Goal: Task Accomplishment & Management: Complete application form

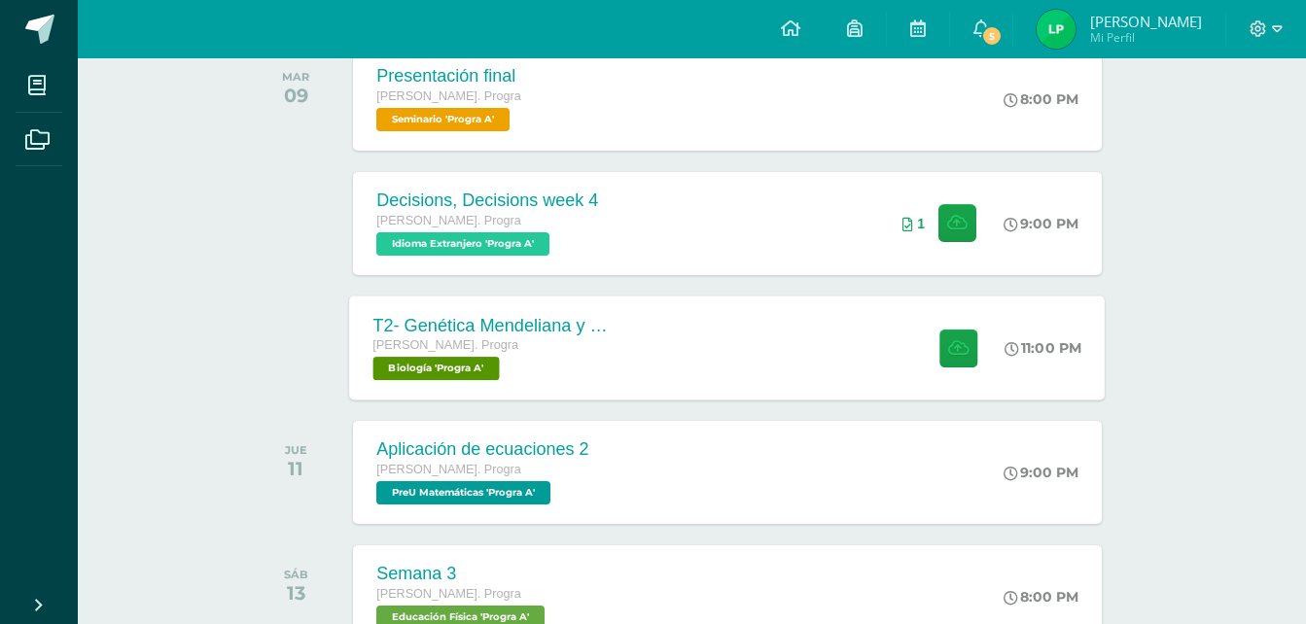
scroll to position [337, 0]
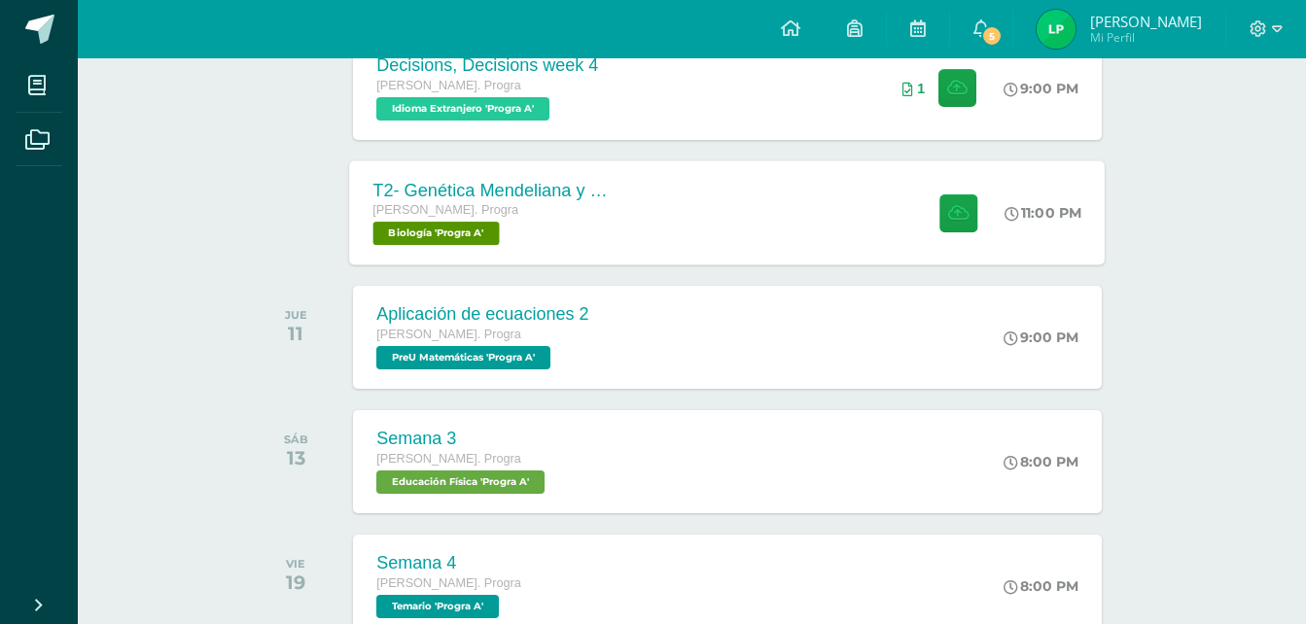
scroll to position [472, 0]
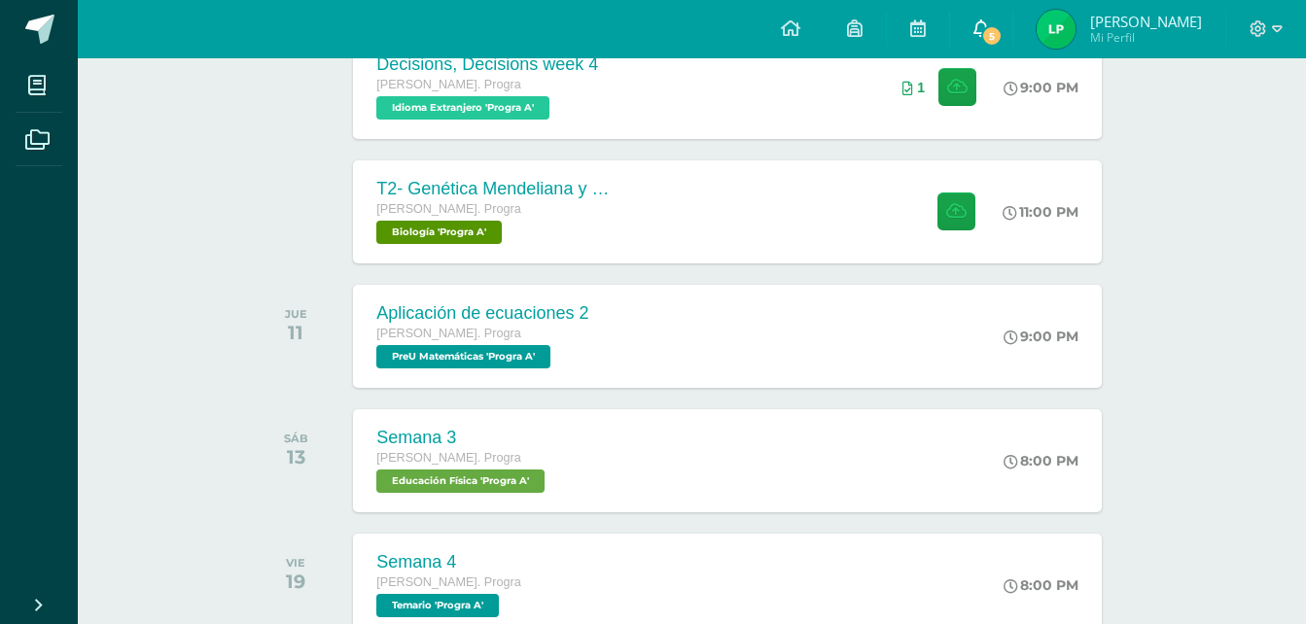
click at [980, 52] on link "5" at bounding box center [981, 29] width 62 height 58
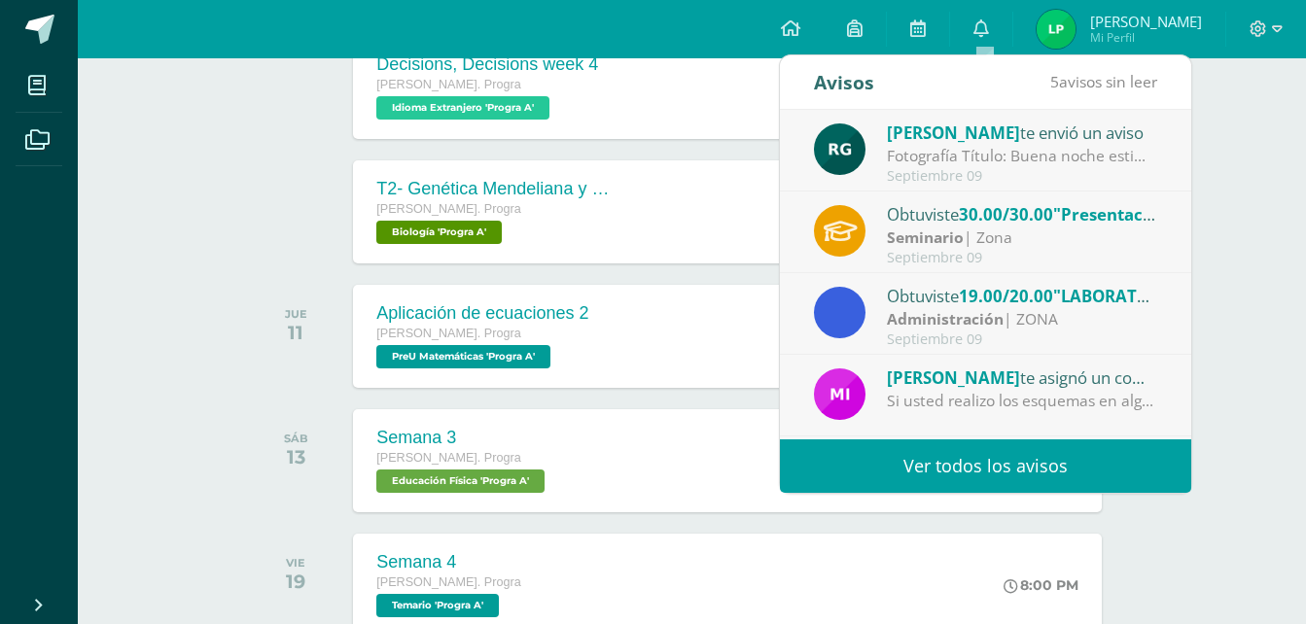
click at [993, 169] on div "Septiembre 09" at bounding box center [1022, 176] width 270 height 17
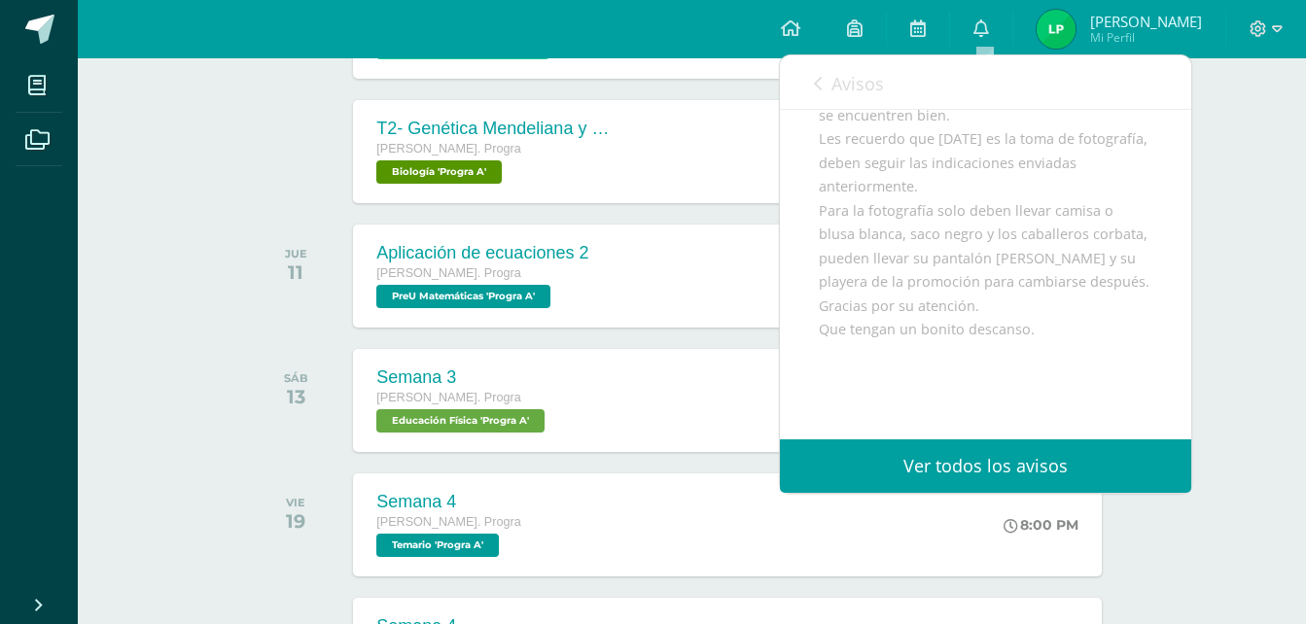
scroll to position [535, 0]
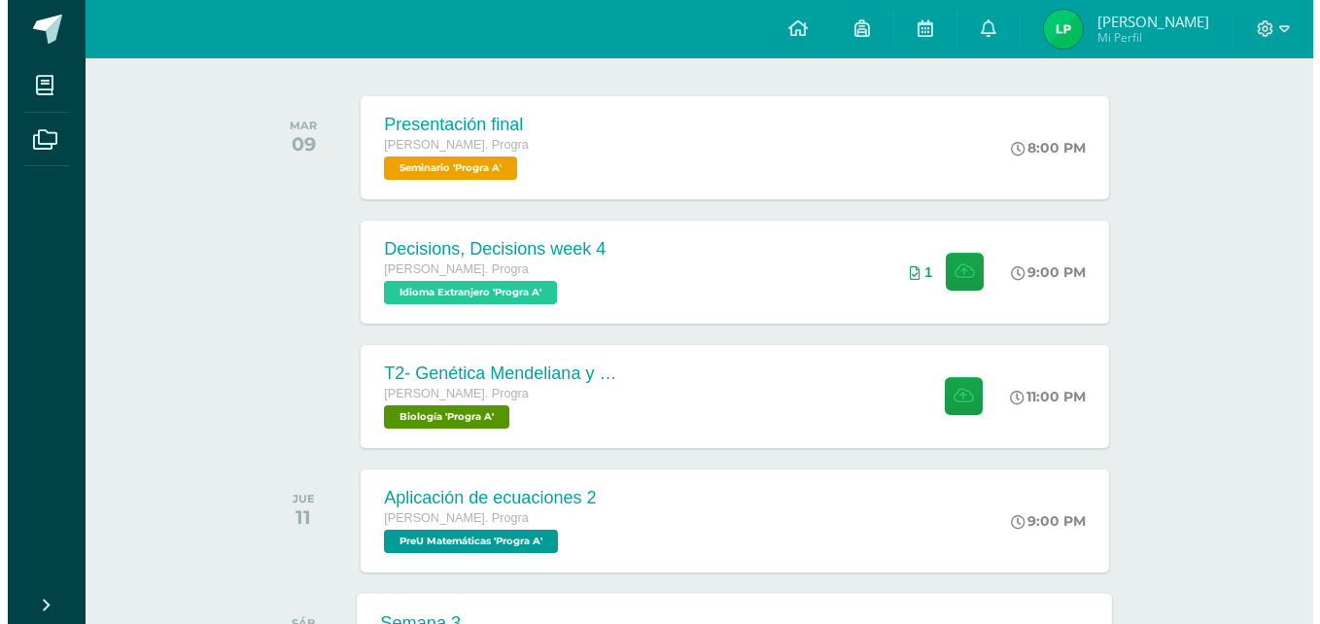
scroll to position [442, 0]
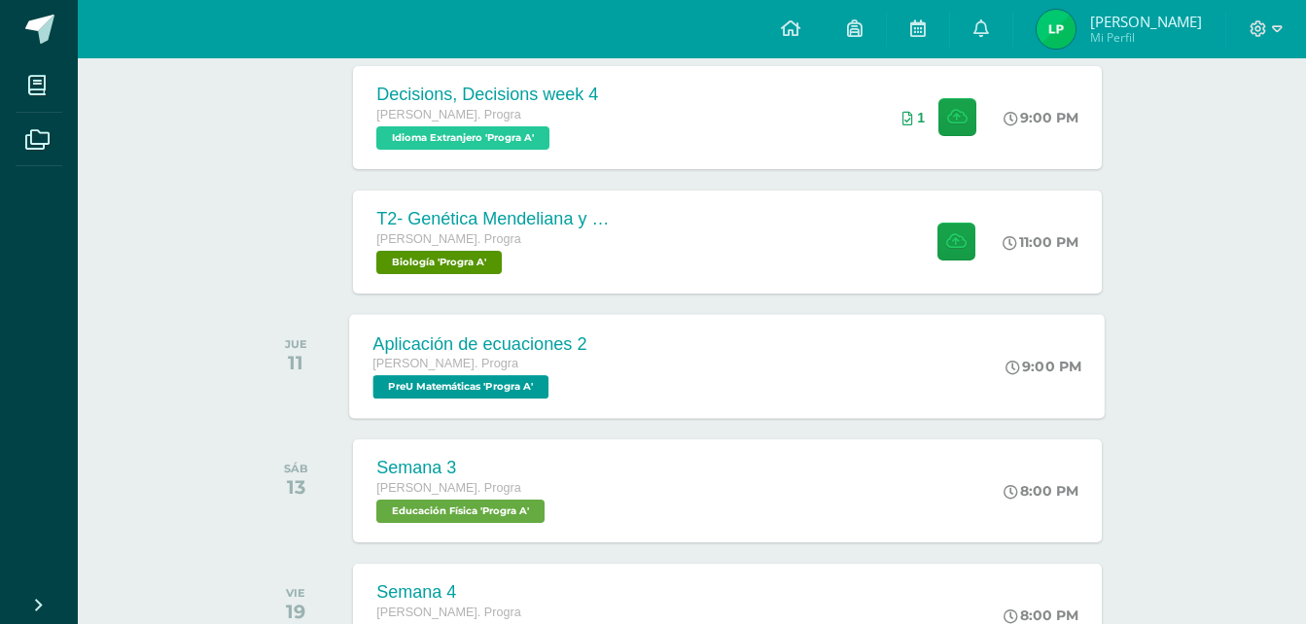
click at [608, 390] on div "Aplicación de ecuaciones 2 Quinto Bach. Progra PreU Matemáticas 'Progra A'" at bounding box center [481, 366] width 262 height 104
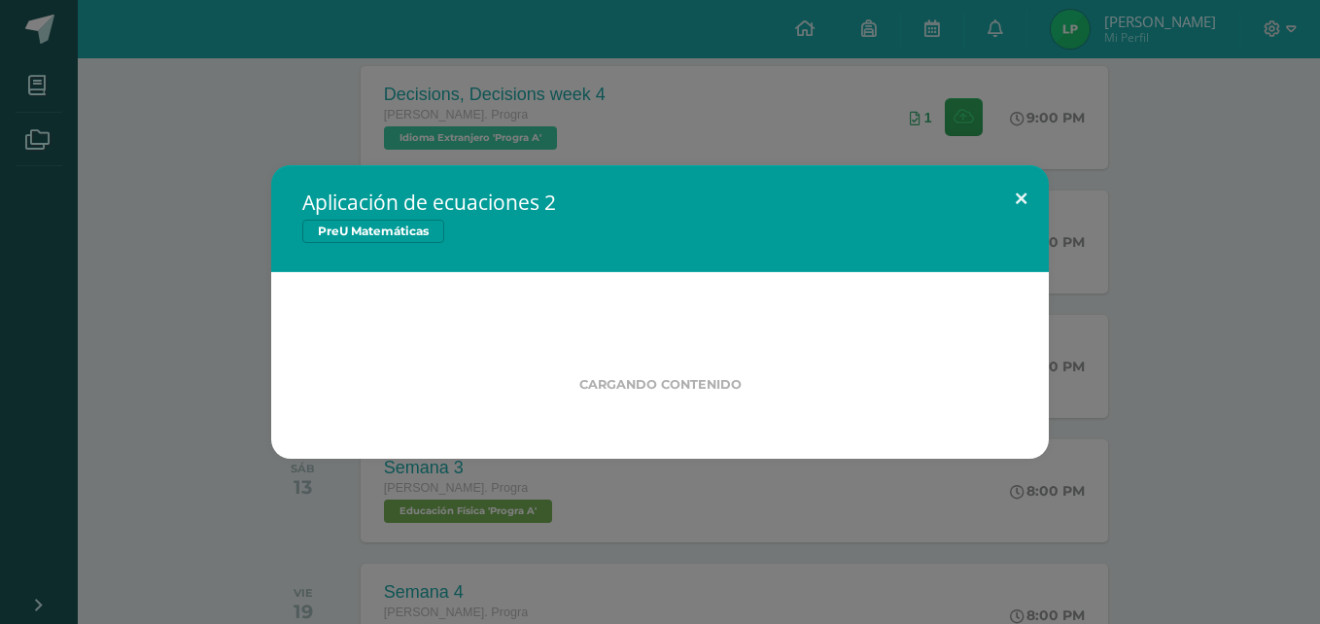
click at [1027, 199] on button at bounding box center [1021, 198] width 55 height 66
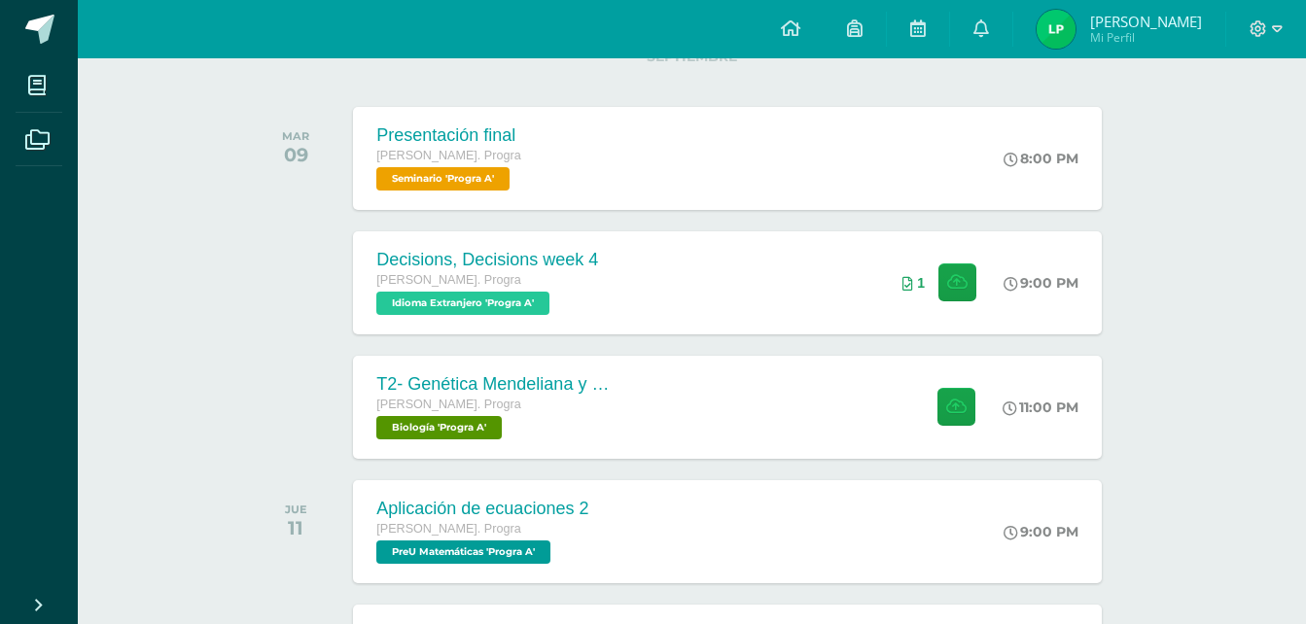
scroll to position [275, 0]
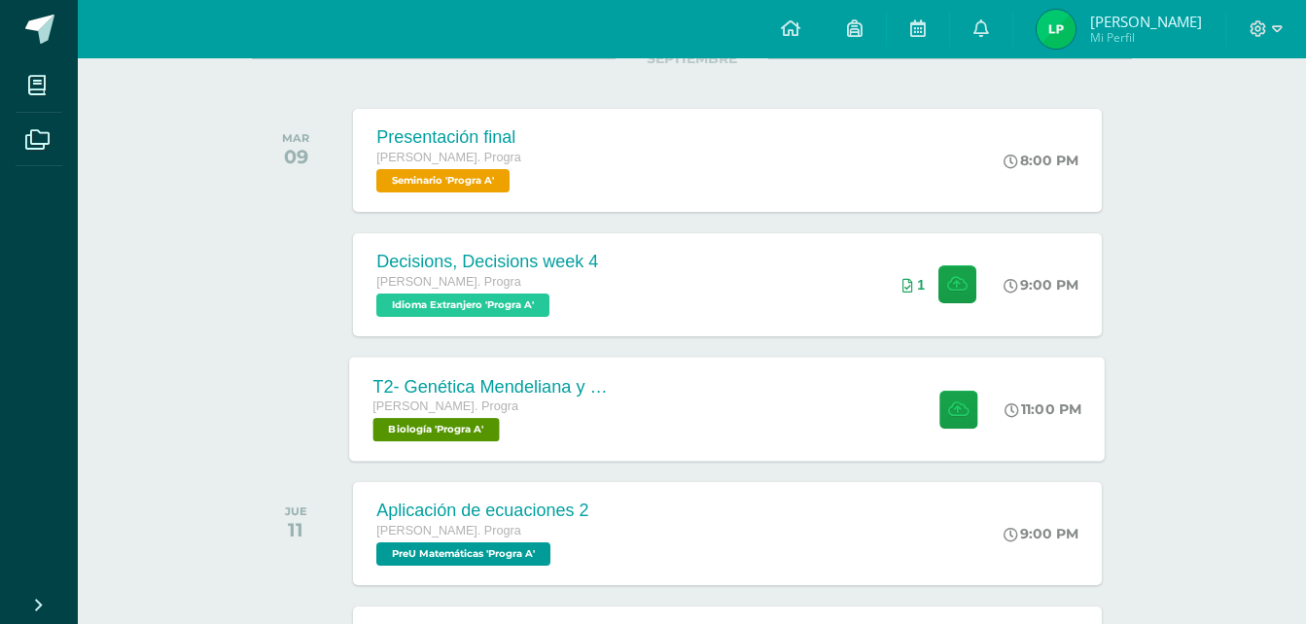
click at [660, 383] on div "T2- Genética Mendeliana y sus aplicaciones Quinto Bach. Progra Biología 'Progra…" at bounding box center [727, 409] width 755 height 104
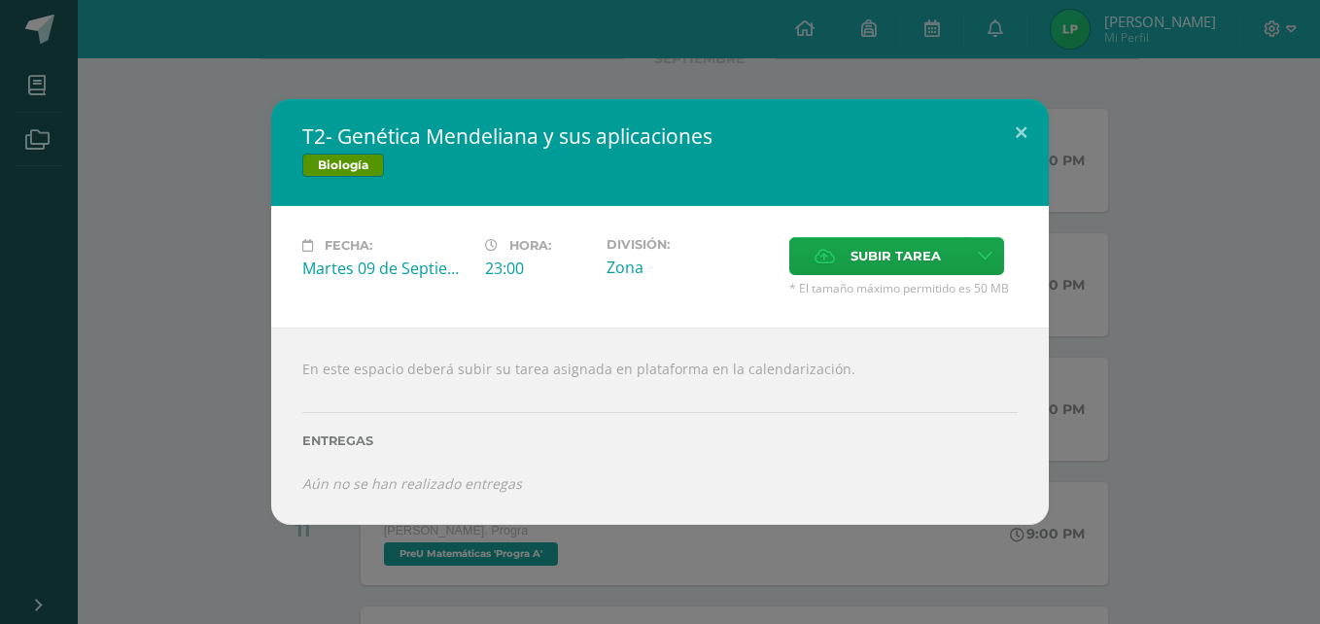
click at [358, 158] on span "Biología" at bounding box center [343, 165] width 82 height 23
click at [1009, 133] on button at bounding box center [1021, 132] width 55 height 66
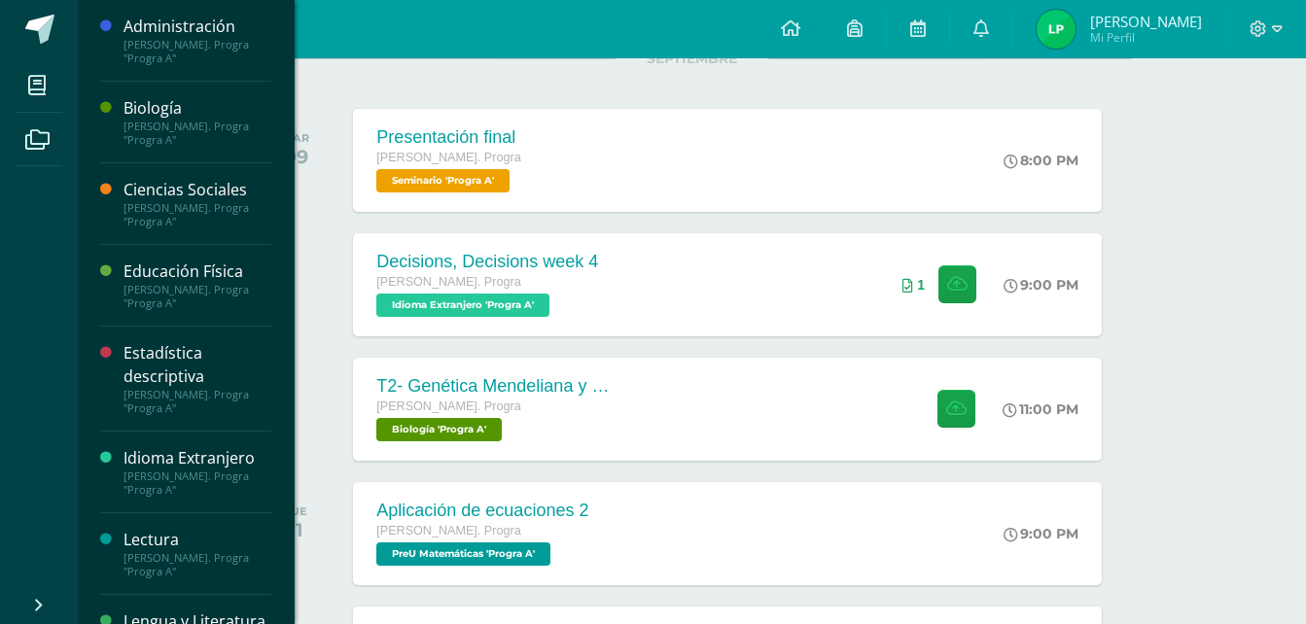
click at [104, 126] on div at bounding box center [111, 122] width 23 height 50
click at [119, 119] on div at bounding box center [111, 122] width 23 height 50
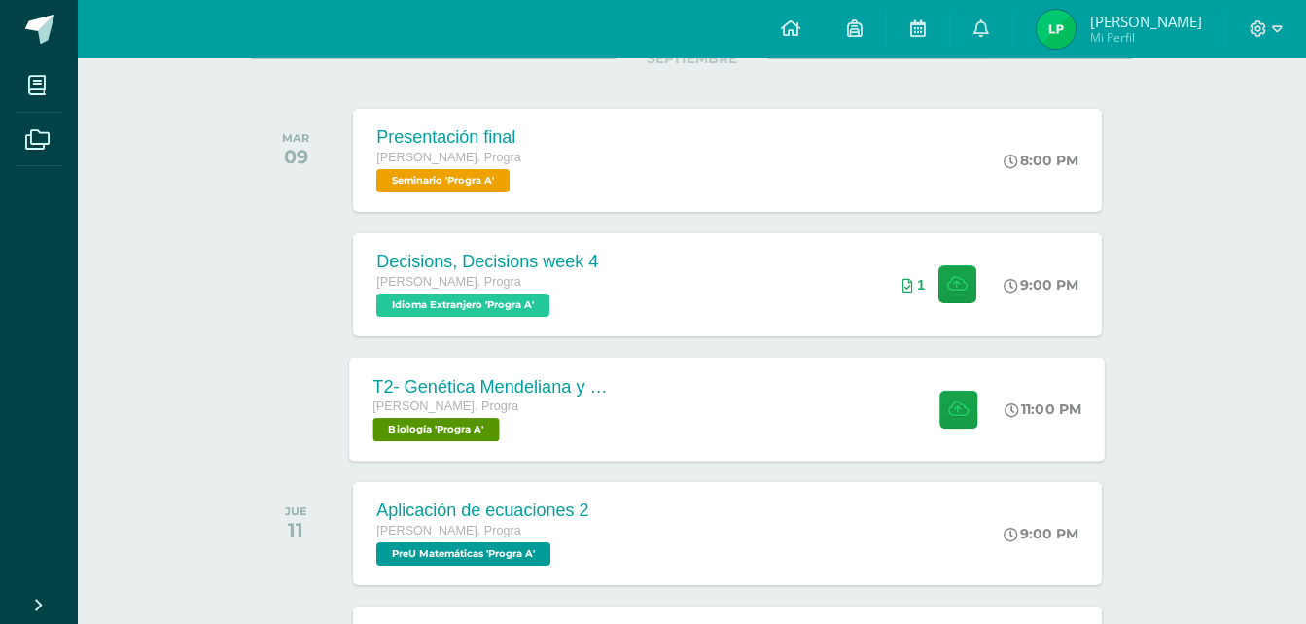
click at [800, 385] on div "T2- Genética Mendeliana y sus aplicaciones Quinto Bach. Progra Biología 'Progra…" at bounding box center [727, 409] width 755 height 104
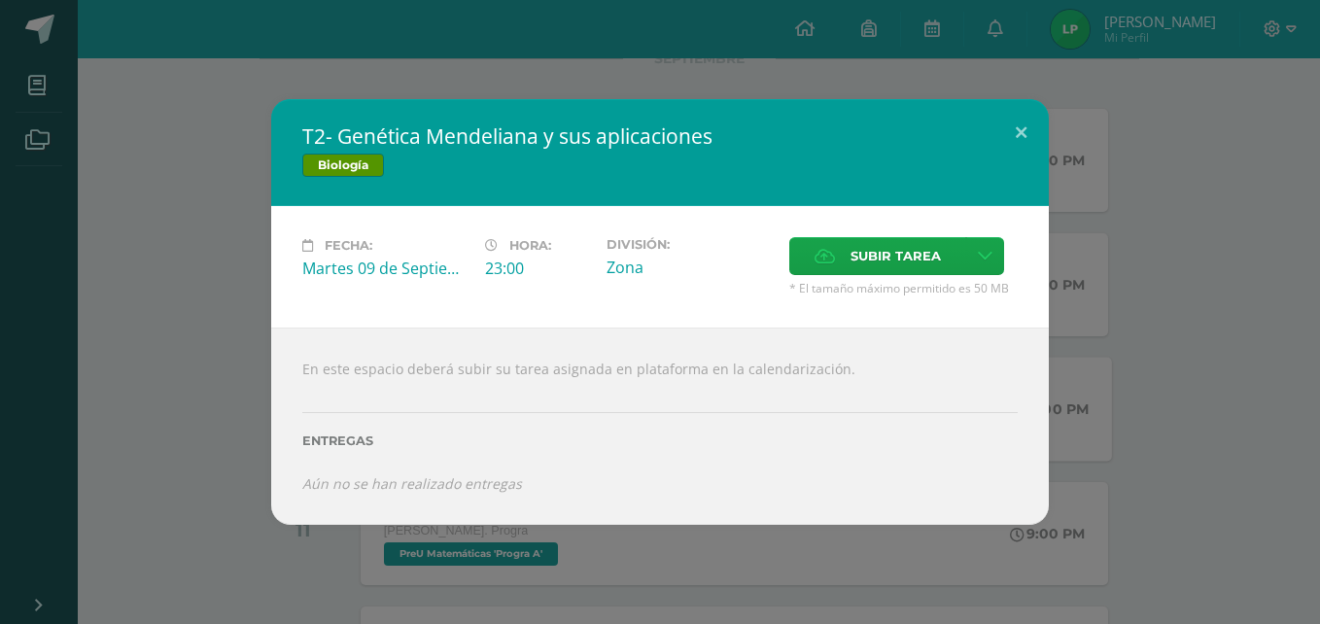
click at [683, 65] on div "T2- Genética Mendeliana y sus aplicaciones Biología Fecha: Martes 09 de Septiem…" at bounding box center [660, 312] width 1320 height 624
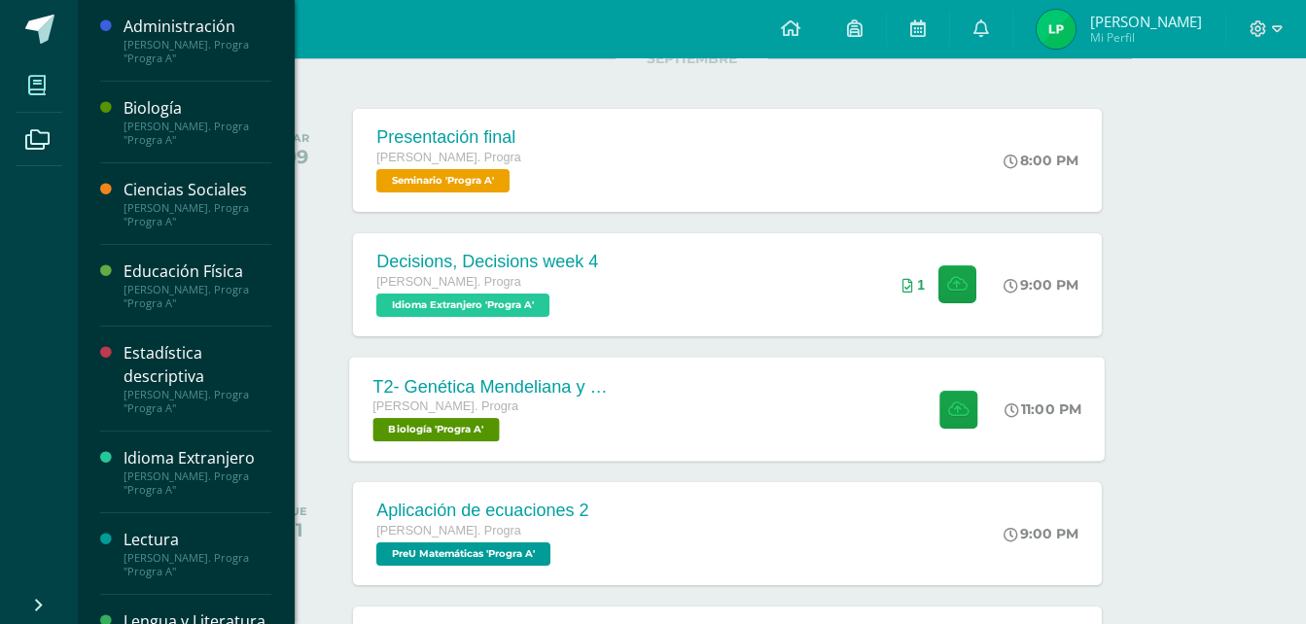
click at [33, 78] on icon at bounding box center [36, 85] width 17 height 19
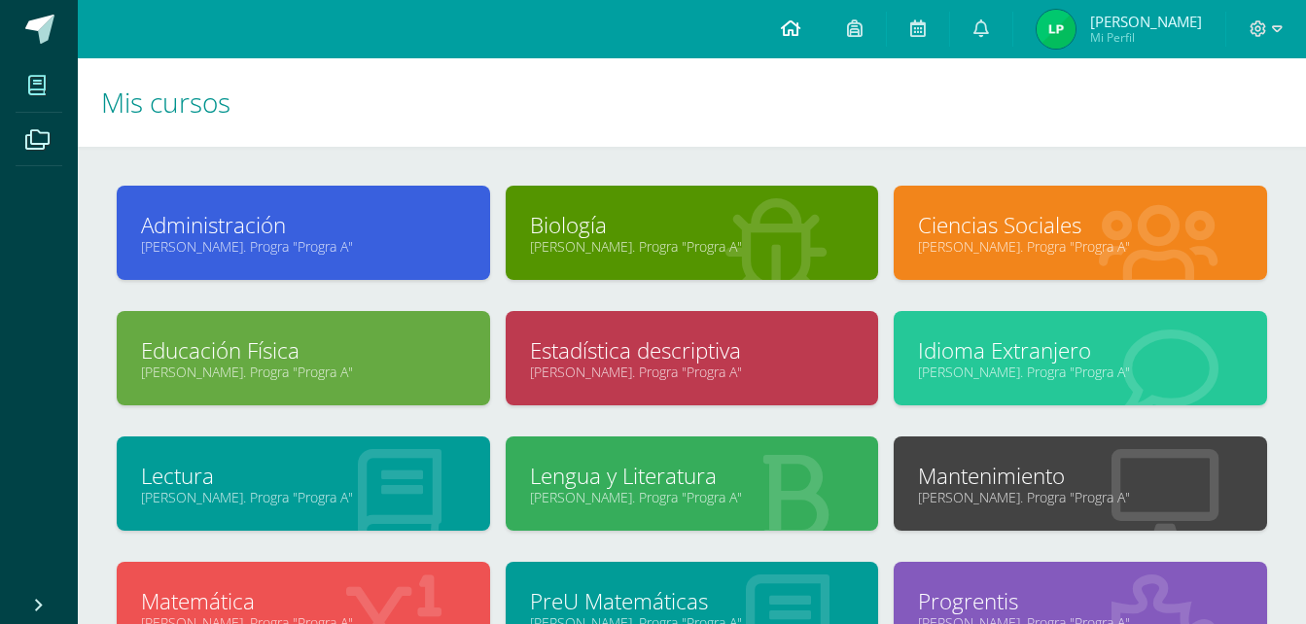
click at [807, 22] on link at bounding box center [790, 29] width 66 height 58
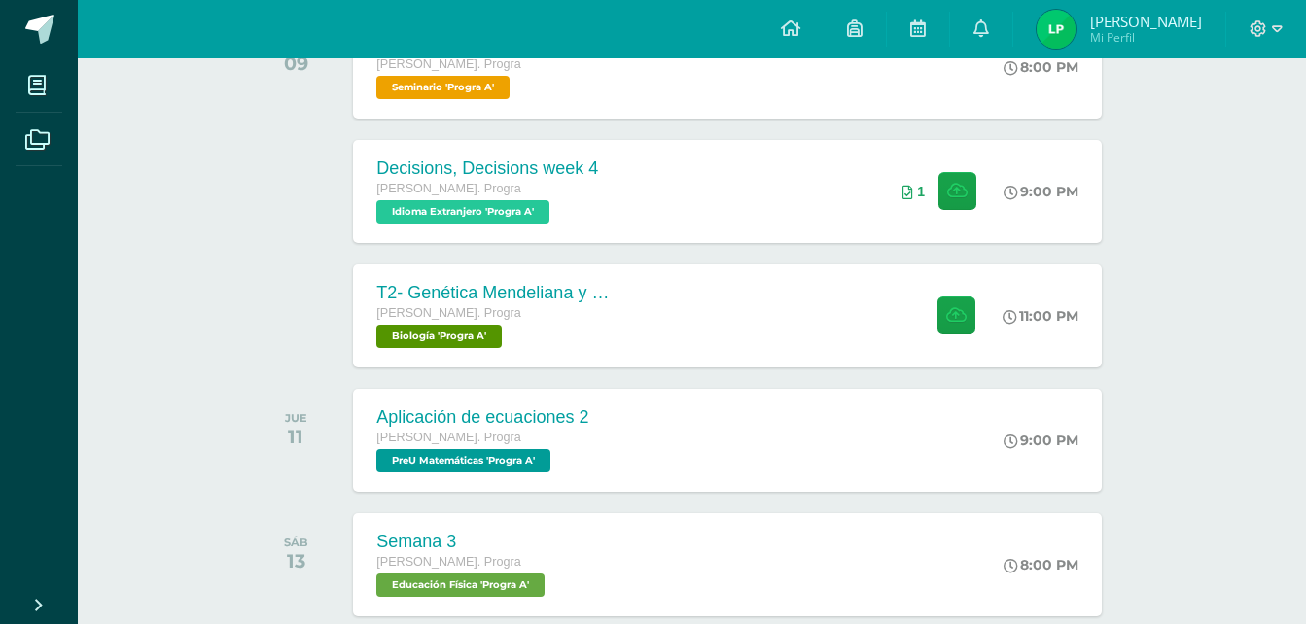
scroll to position [371, 0]
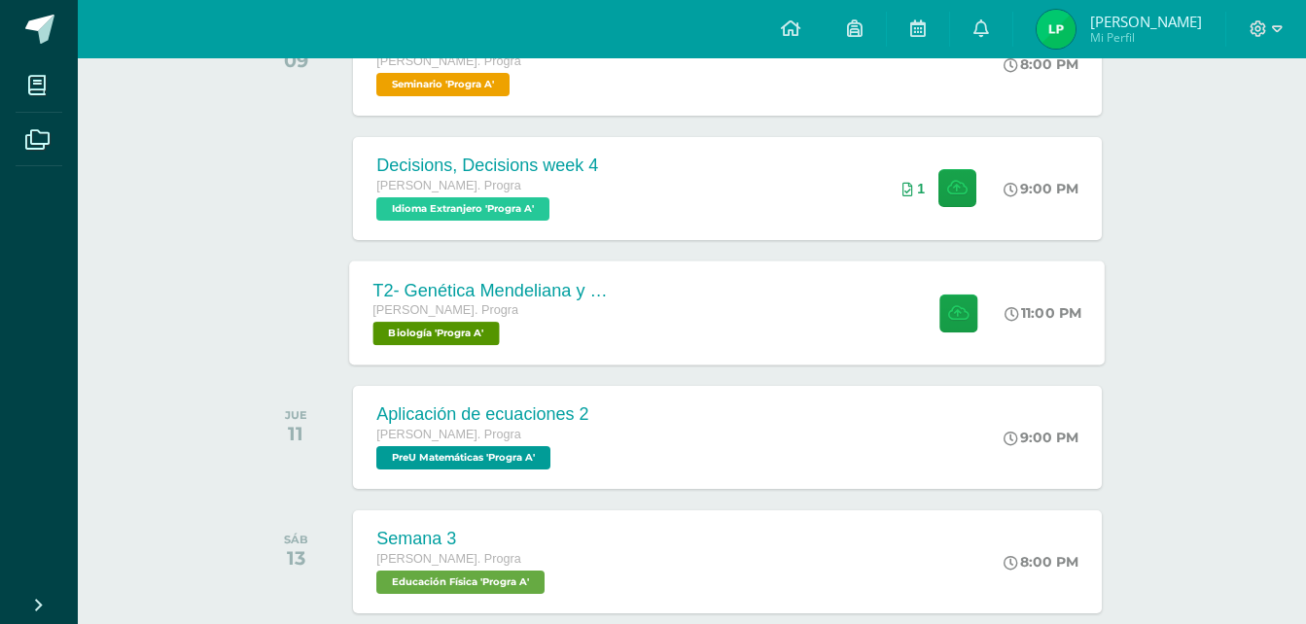
click at [773, 307] on div "T2- Genética Mendeliana y sus aplicaciones [PERSON_NAME]. Progra Biología 'Prog…" at bounding box center [727, 313] width 755 height 104
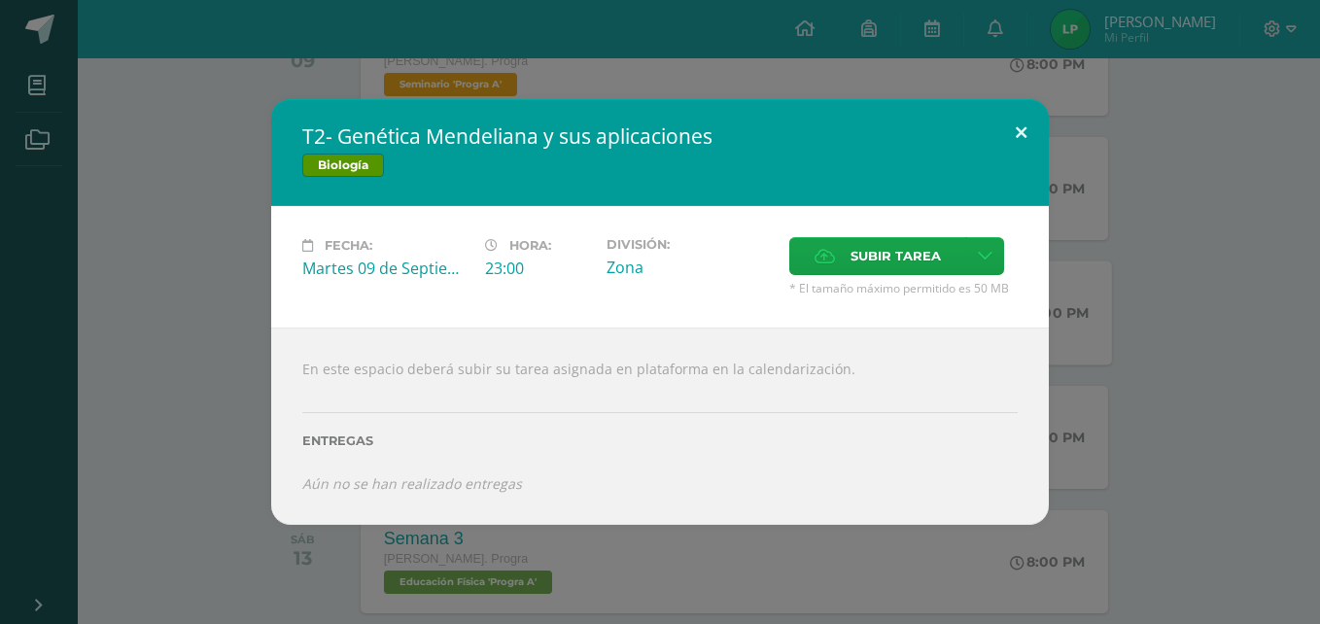
click at [1017, 128] on button at bounding box center [1021, 132] width 55 height 66
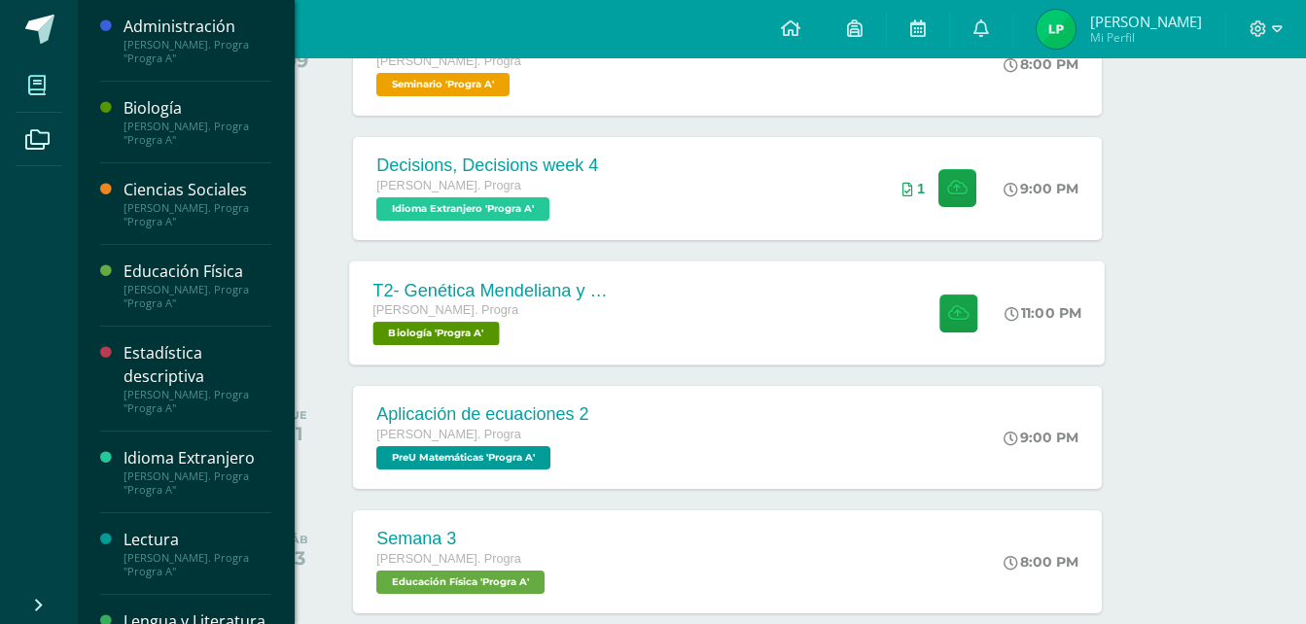
click at [31, 87] on icon at bounding box center [36, 85] width 17 height 19
click at [139, 86] on div "Biología Quinto Bach. Progra "Progra A"" at bounding box center [185, 123] width 171 height 82
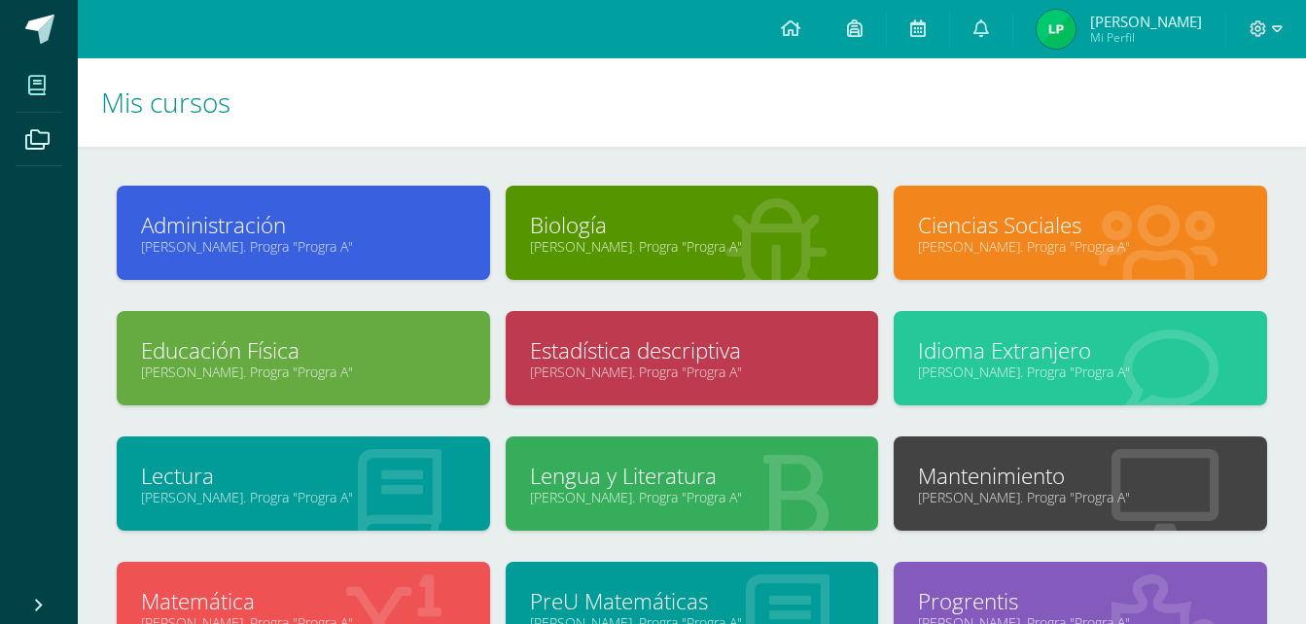
click at [716, 254] on link "[PERSON_NAME]. Progra "Progra A"" at bounding box center [692, 246] width 325 height 18
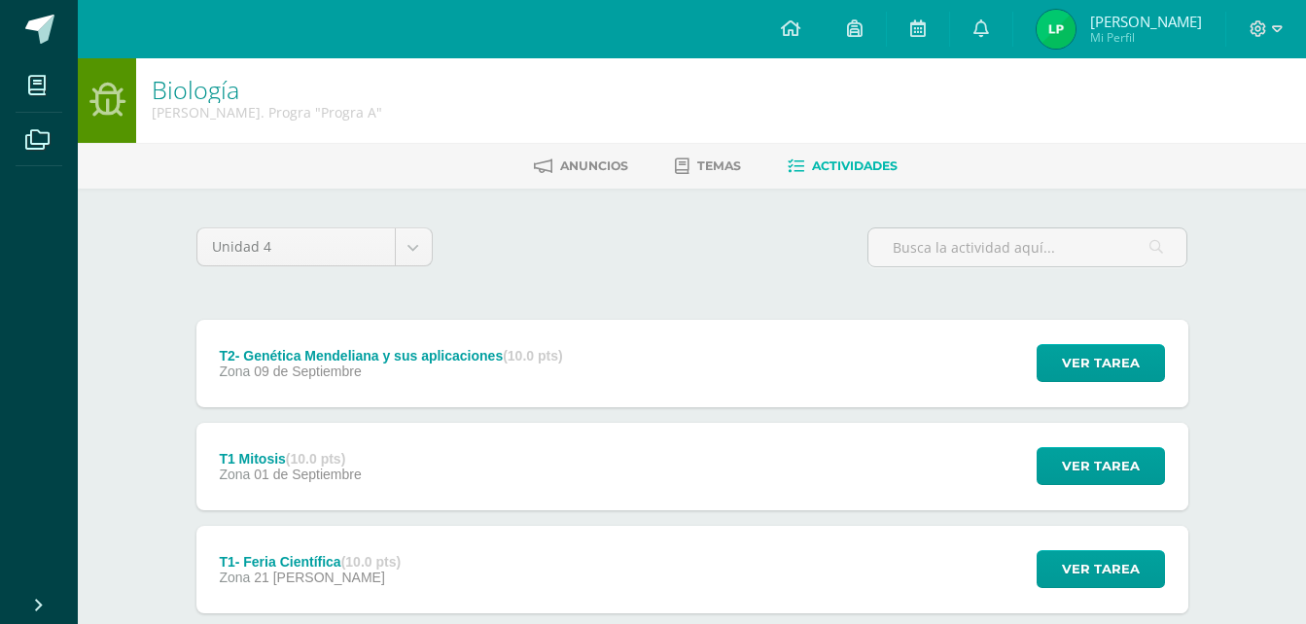
scroll to position [9, 0]
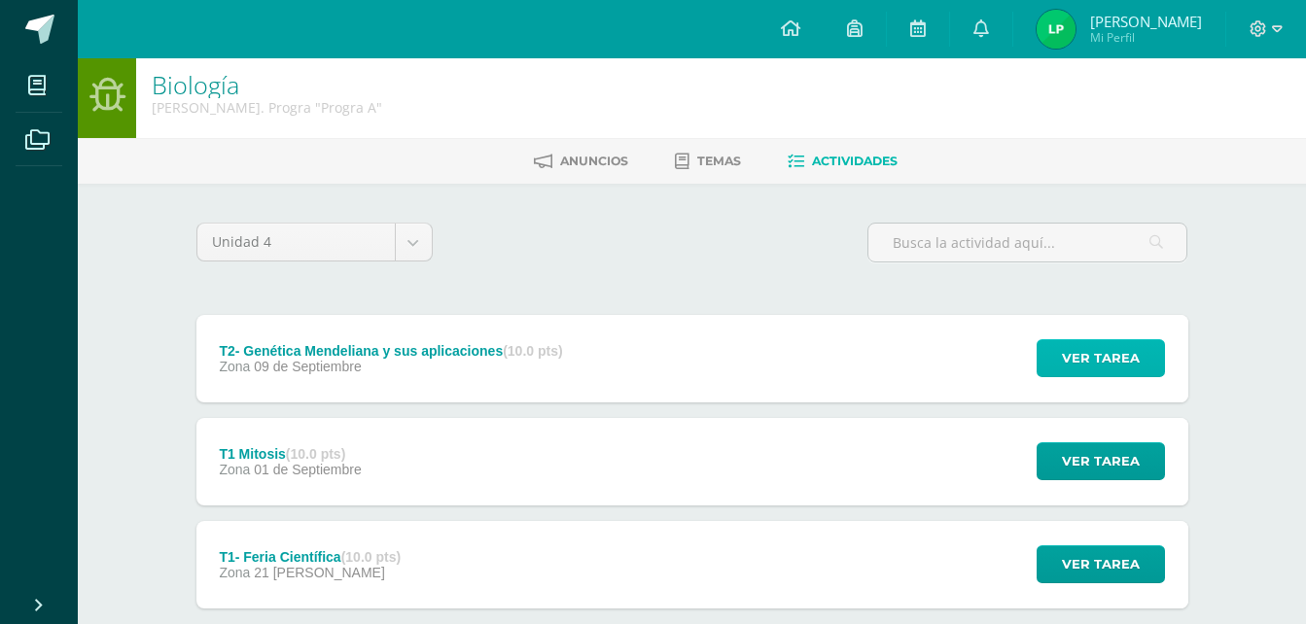
click at [1077, 359] on span "Ver tarea" at bounding box center [1101, 358] width 78 height 36
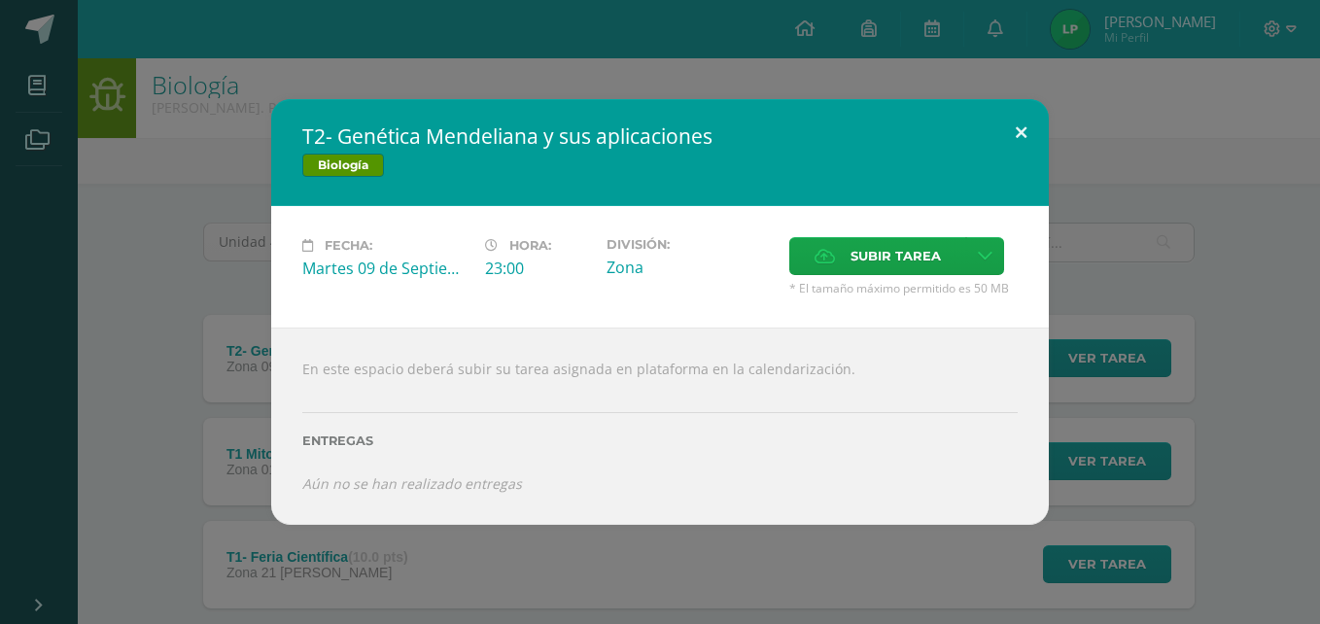
click at [1022, 132] on button at bounding box center [1021, 132] width 55 height 66
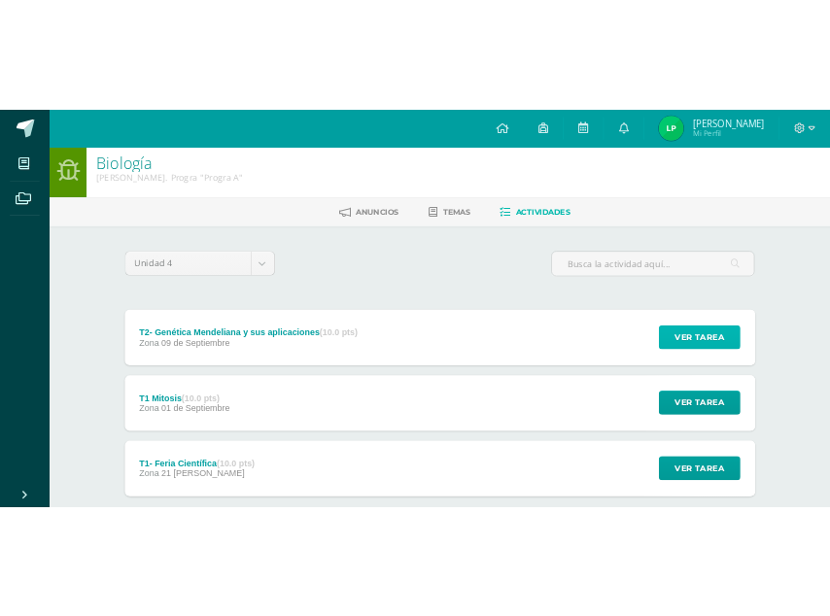
scroll to position [122, 0]
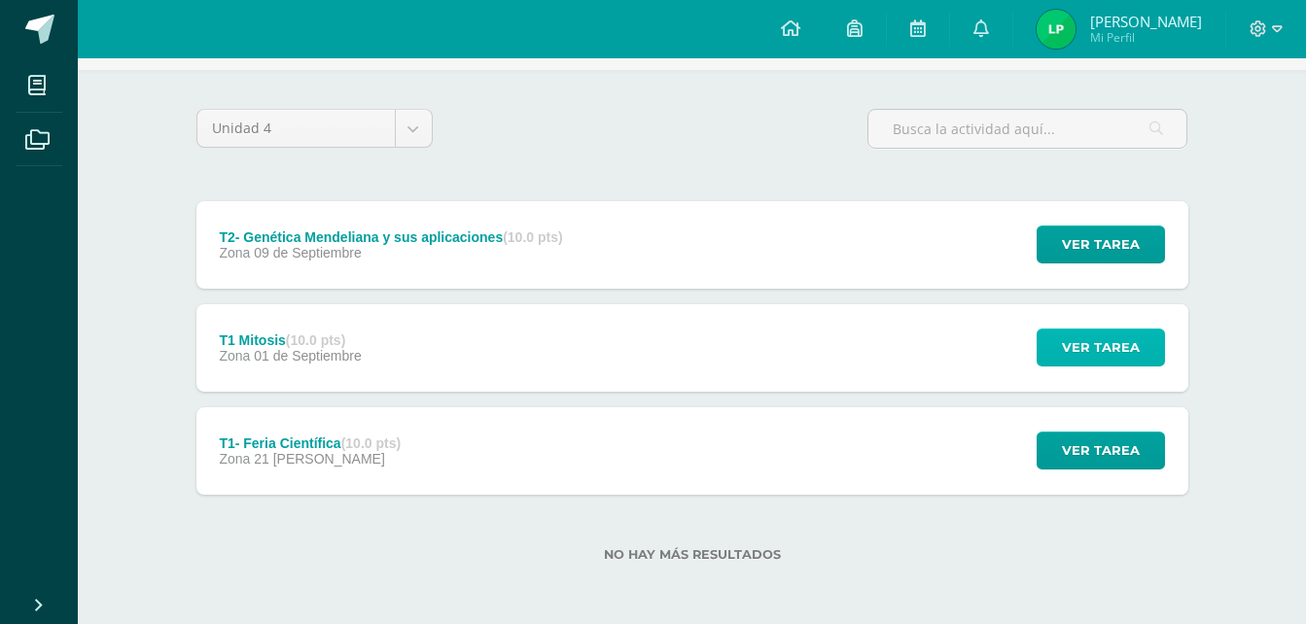
click at [1100, 366] on span "Ver tarea" at bounding box center [1101, 348] width 78 height 36
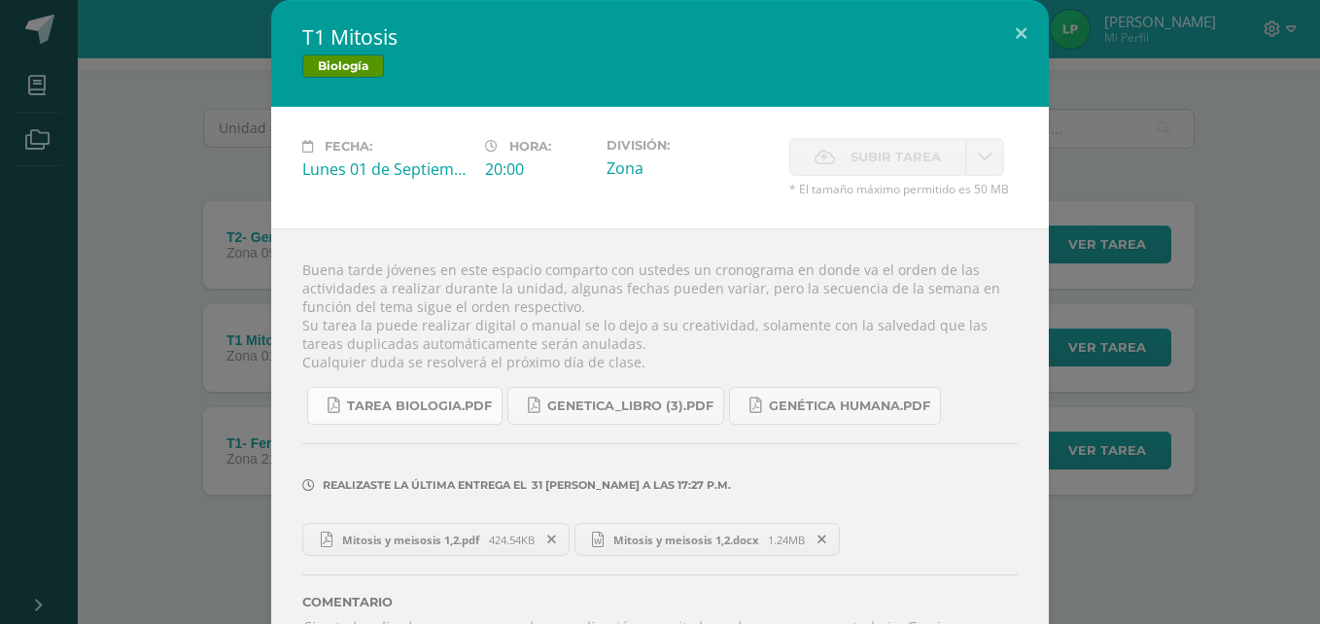
click at [372, 399] on span "Tarea biologia.pdf" at bounding box center [419, 407] width 145 height 16
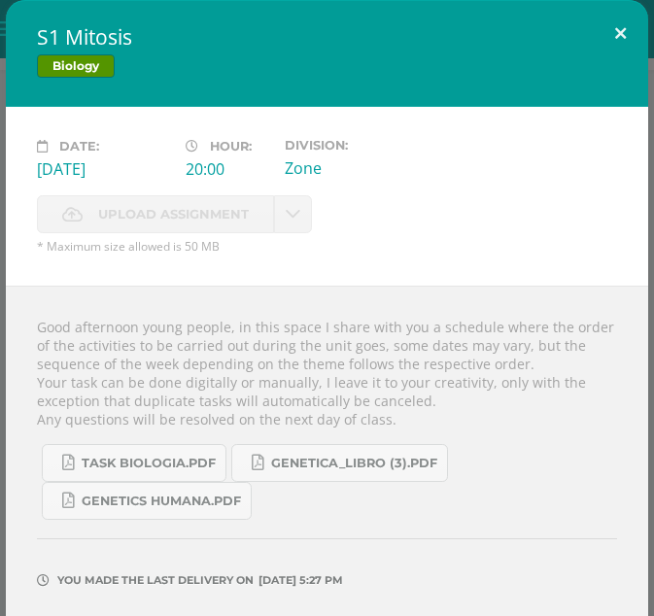
click at [606, 25] on button at bounding box center [620, 33] width 55 height 66
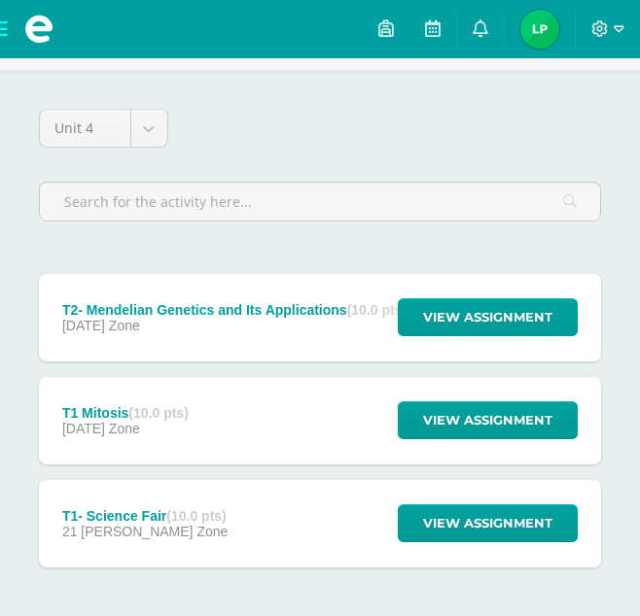
click at [287, 329] on div "September 09 Zone" at bounding box center [234, 326] width 344 height 16
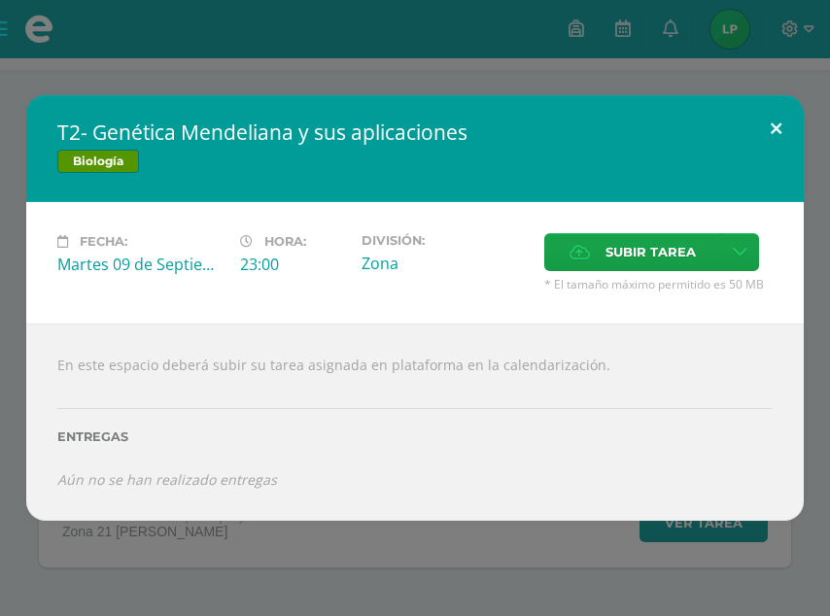
click at [778, 133] on button at bounding box center [776, 128] width 55 height 66
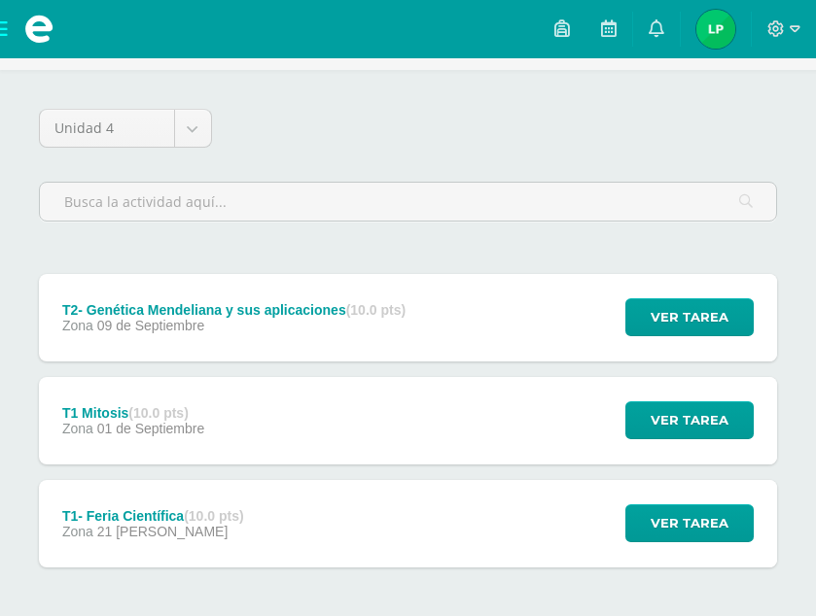
click at [286, 397] on div "T1 Mitosis (10.0 pts) Zona 01 de Septiembre Ver tarea T1 Mitosis Biología Fecha…" at bounding box center [408, 420] width 738 height 87
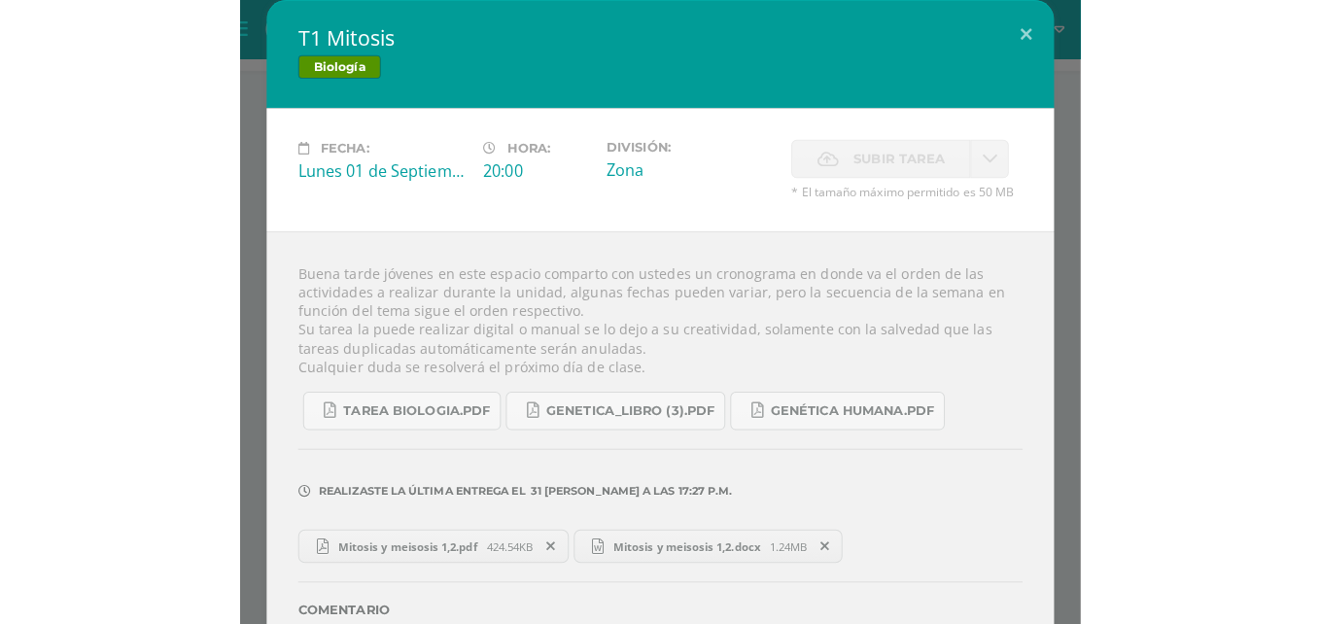
scroll to position [6, 0]
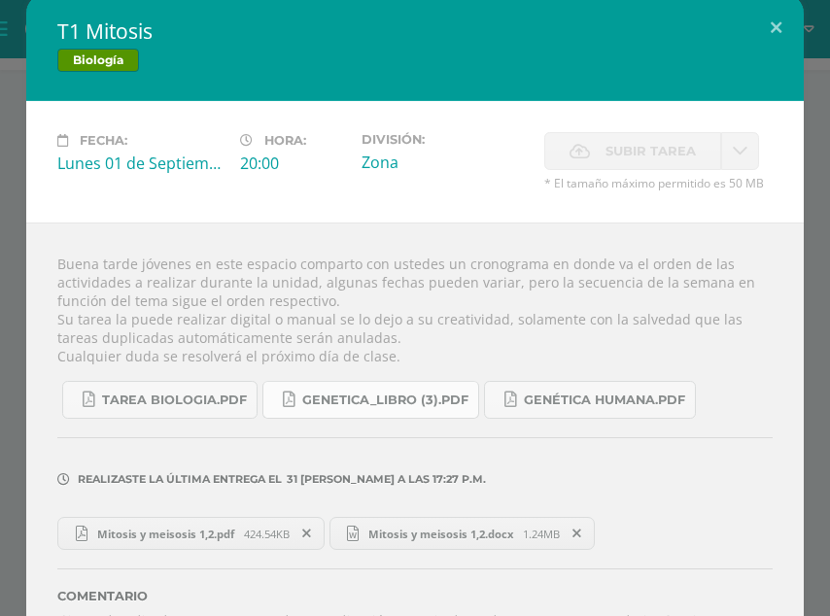
click at [379, 401] on span "Genetica_LIBRO (3).pdf" at bounding box center [385, 401] width 166 height 16
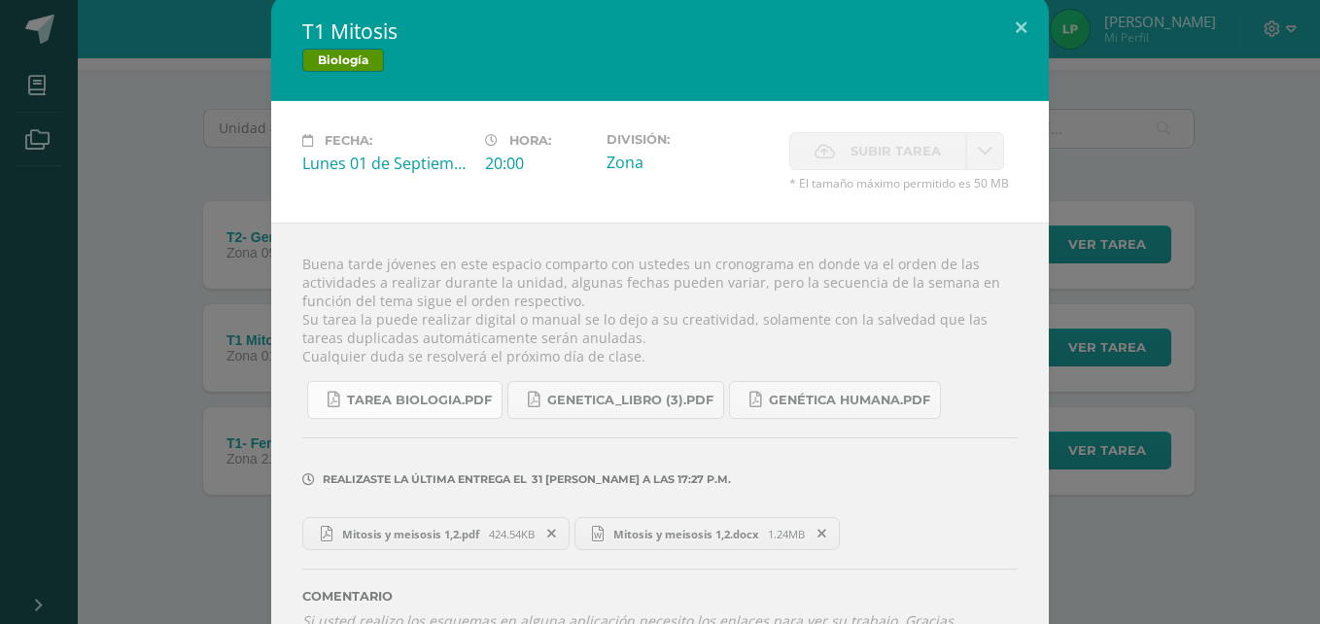
click at [430, 395] on span "Tarea biologia.pdf" at bounding box center [419, 401] width 145 height 16
click at [1017, 33] on button at bounding box center [1021, 27] width 55 height 66
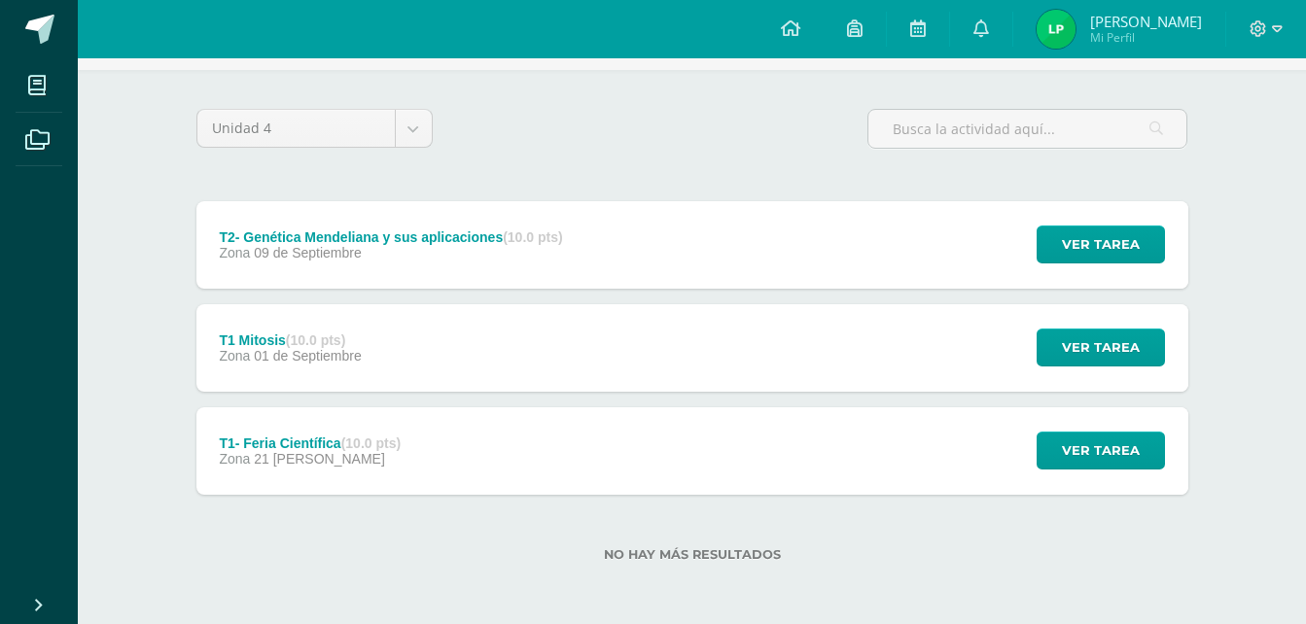
click at [886, 251] on div "T2- Genética Mendeliana y sus aplicaciones (10.0 pts) Zona 09 de Septiembre Ver…" at bounding box center [692, 244] width 992 height 87
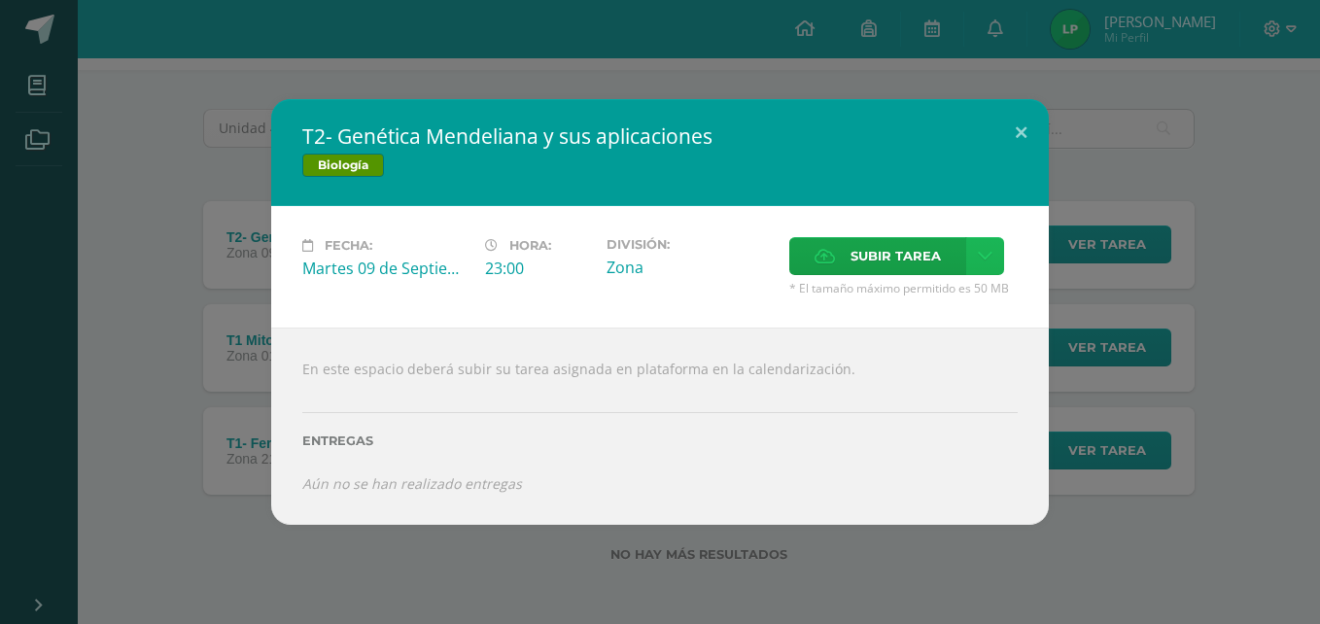
click at [985, 258] on icon at bounding box center [985, 256] width 15 height 17
click at [873, 299] on span "Subir enlace" at bounding box center [902, 298] width 82 height 18
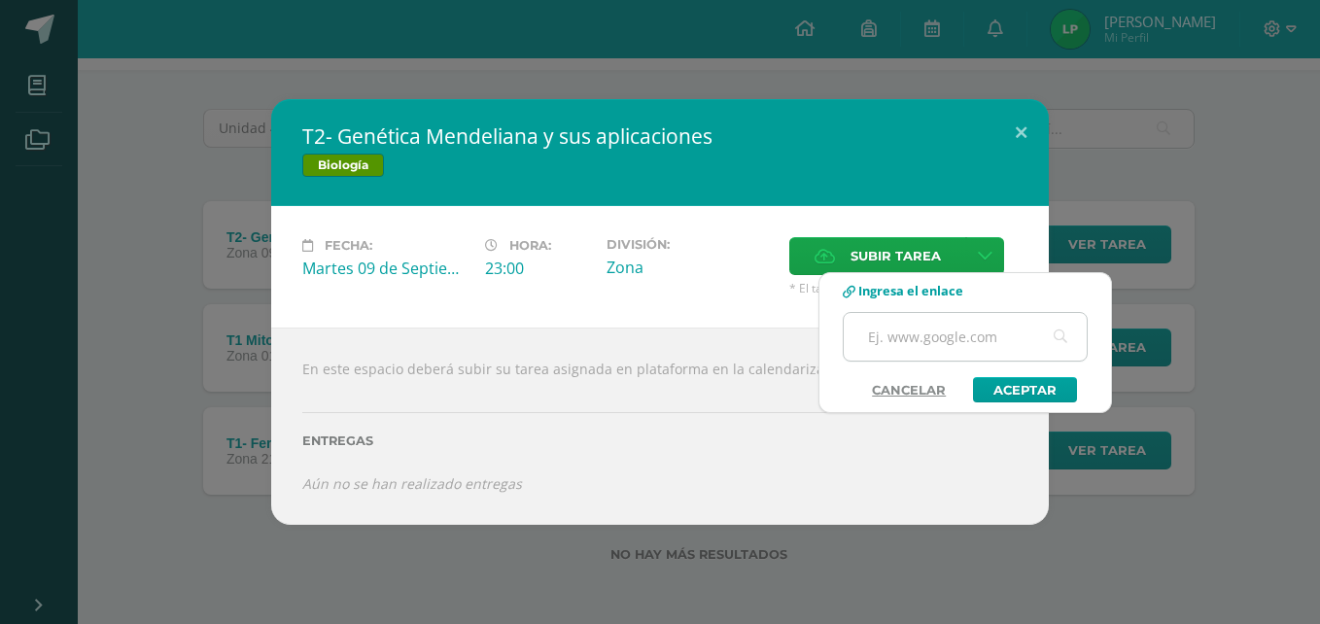
click at [921, 339] on input "text" at bounding box center [965, 337] width 243 height 48
paste input "1. https://www.canva.com/design/DAGyiWPMpm4/wJeleqHF8o7L0g8kvggW9A/edit?utm_con…"
type input "1. https://www.canva.com/design/DAGyiWPMpm4/wJeleqHF8o7L0g8kvggW9A/edit?utm_con…"
click at [1034, 392] on link "Aceptar" at bounding box center [1025, 389] width 104 height 25
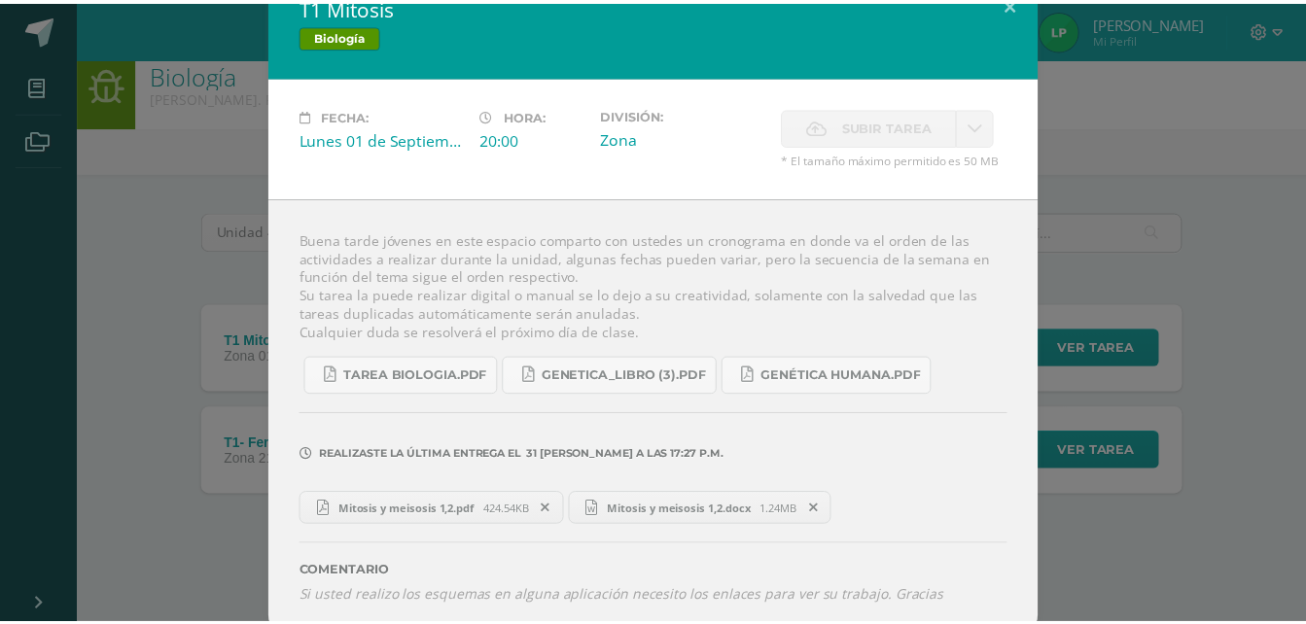
scroll to position [37, 0]
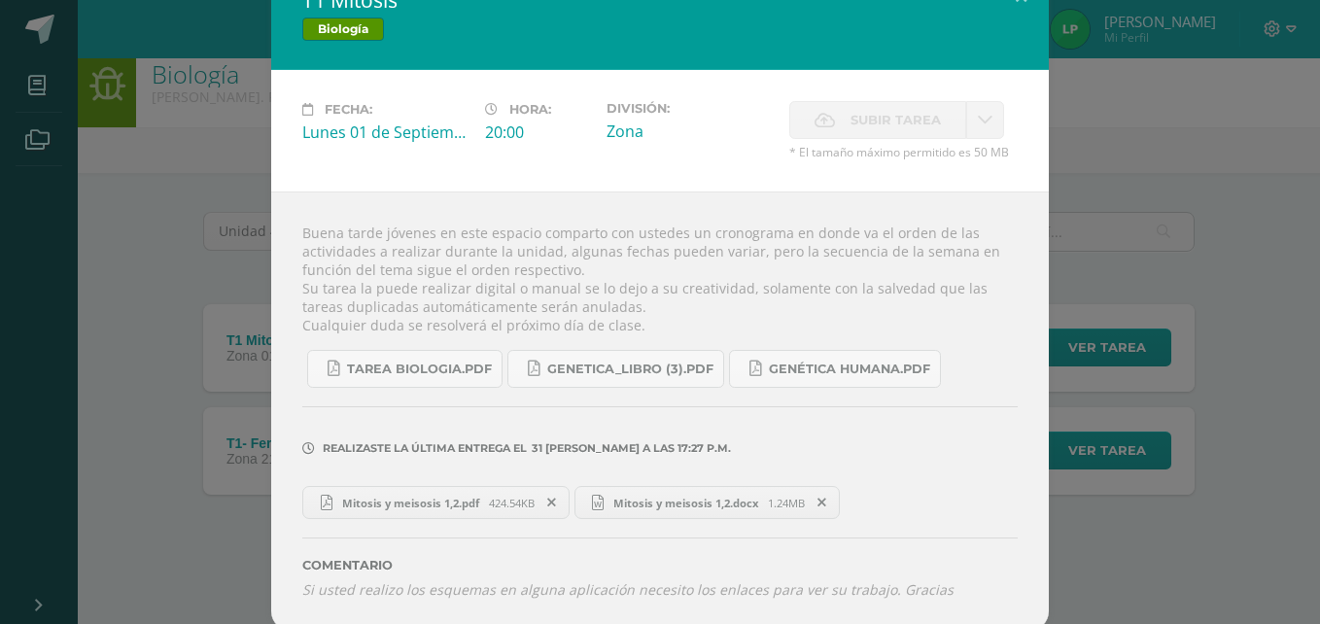
click at [1210, 259] on div "T1 Mitosis Biología Fecha: Lunes 01 de Septiembre Hora: 20:00 División: Zona Su…" at bounding box center [660, 297] width 1305 height 668
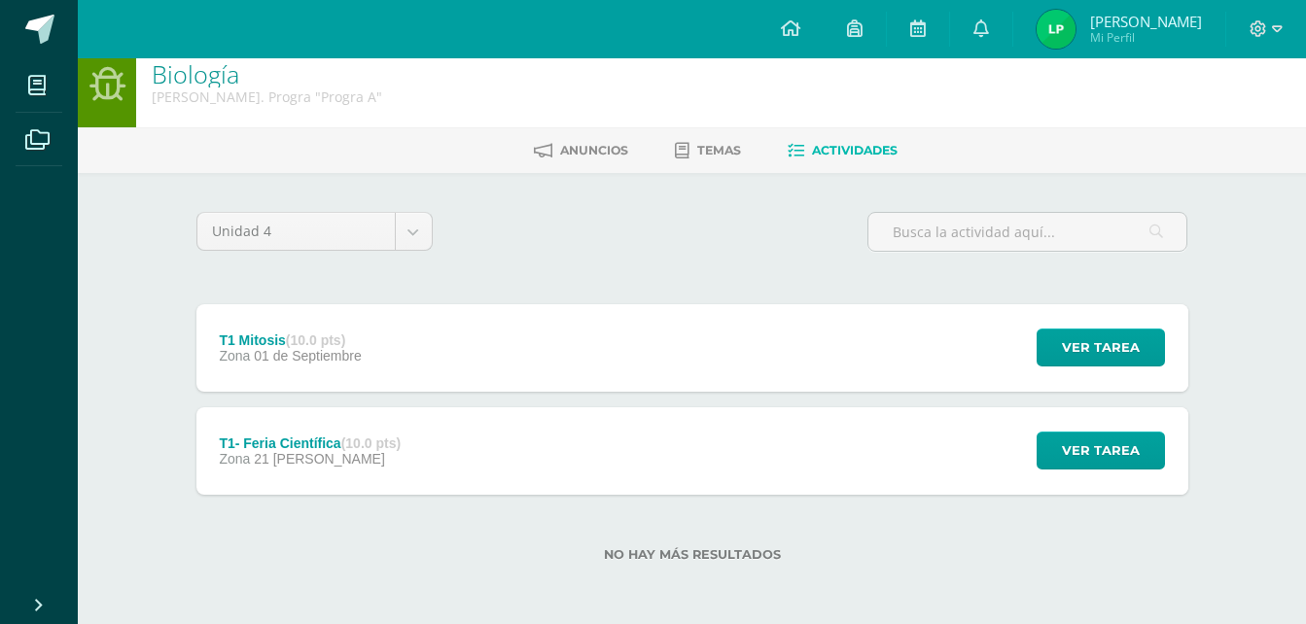
scroll to position [0, 0]
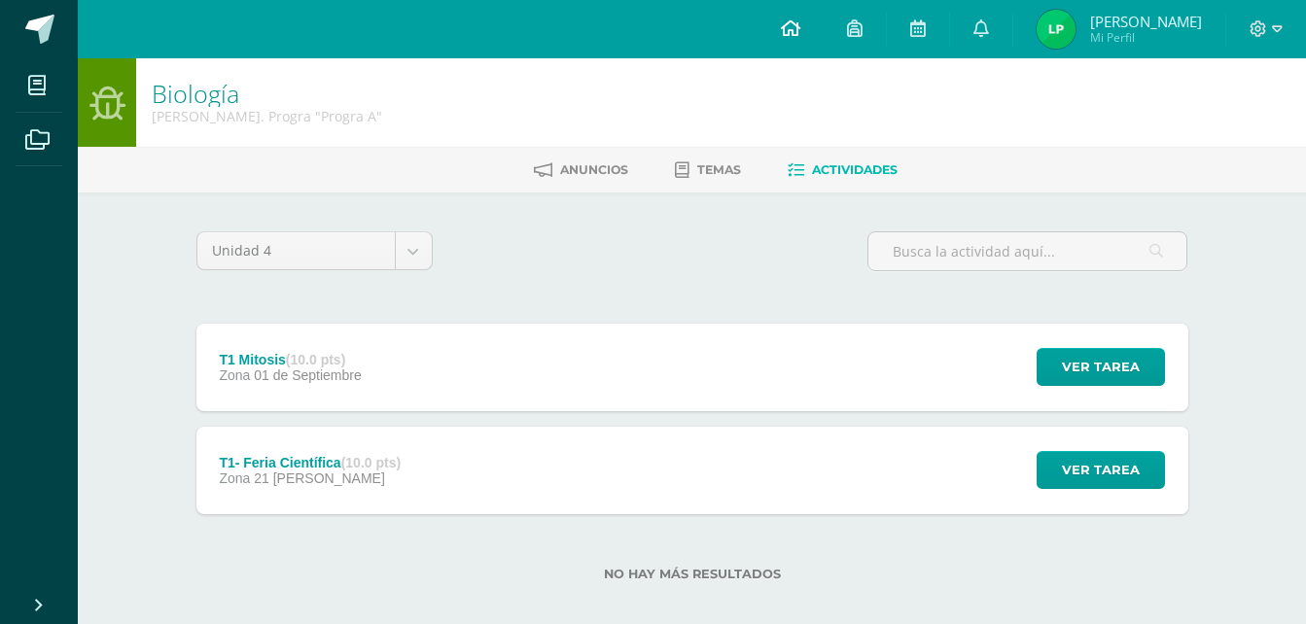
click at [799, 27] on icon at bounding box center [790, 27] width 19 height 17
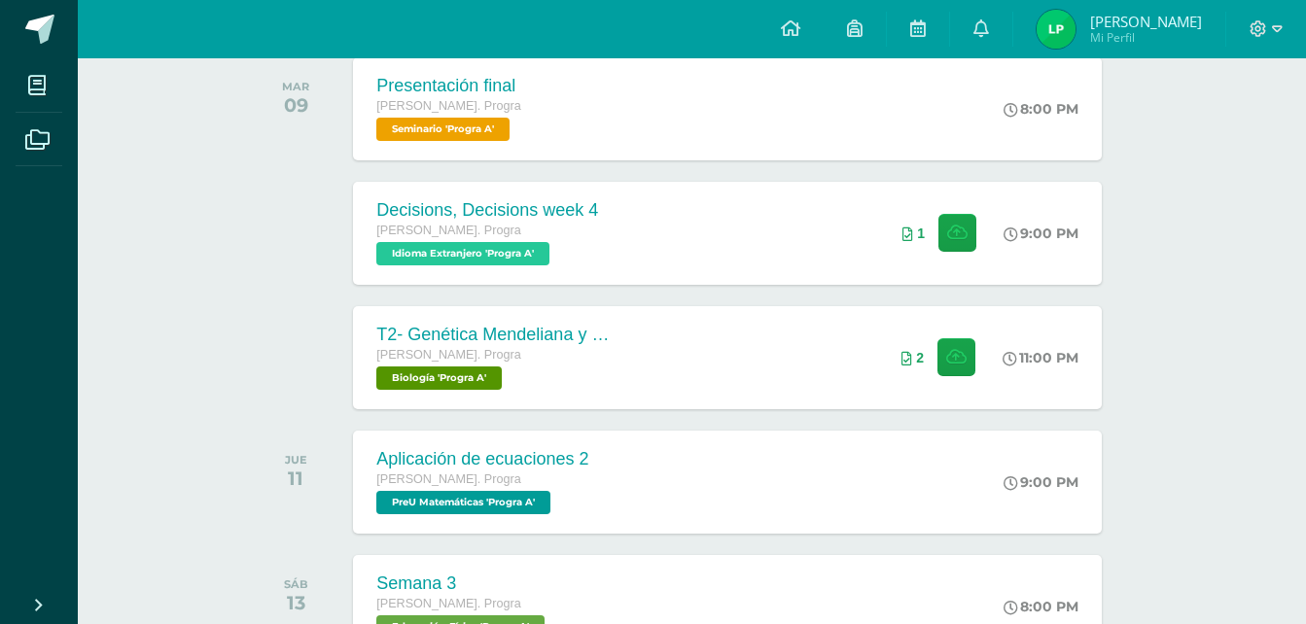
scroll to position [326, 0]
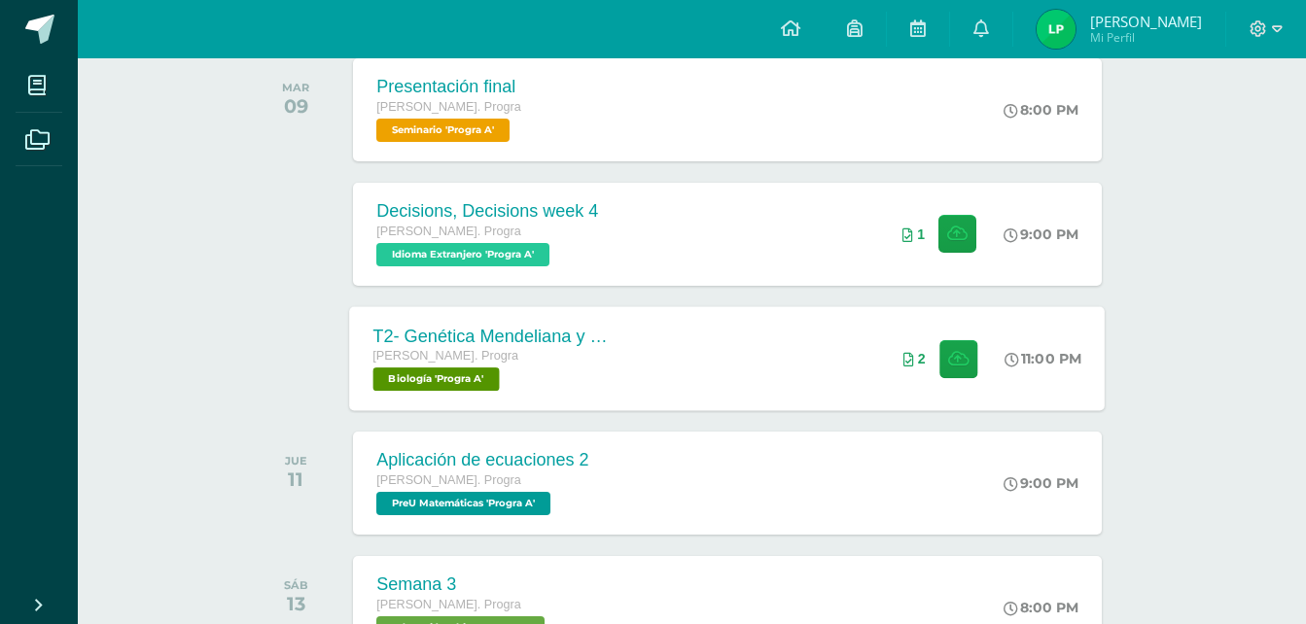
click at [902, 334] on div "2" at bounding box center [941, 358] width 122 height 104
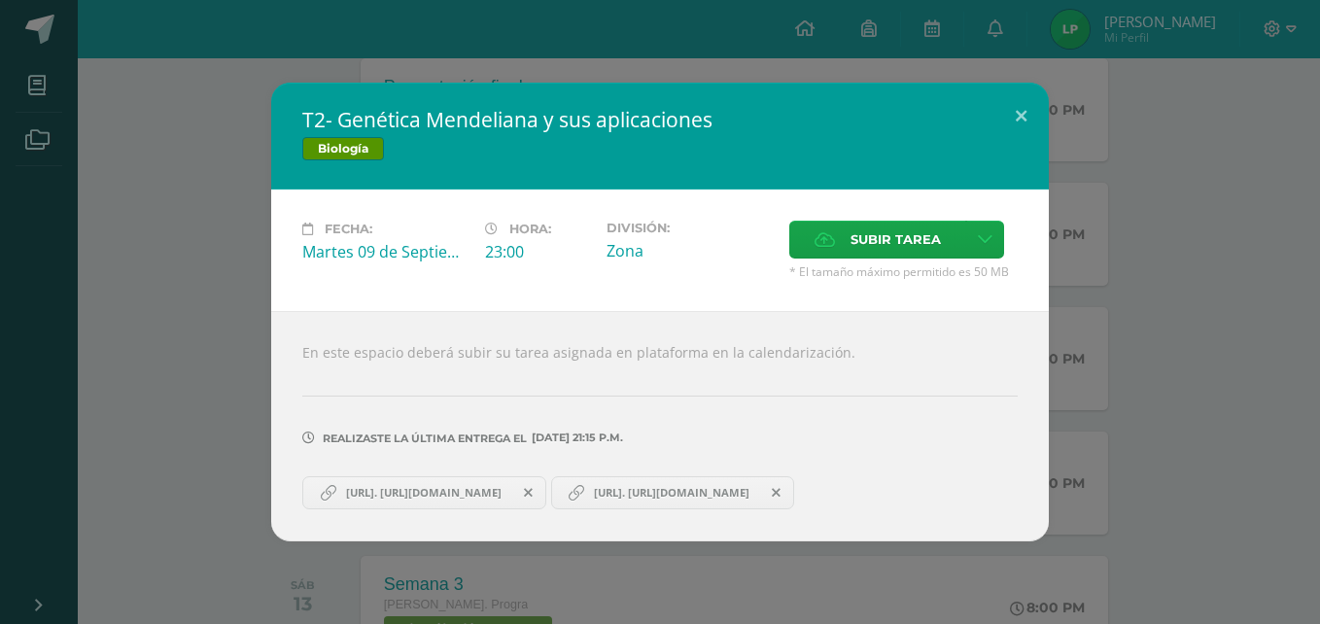
click at [781, 495] on icon at bounding box center [776, 493] width 9 height 14
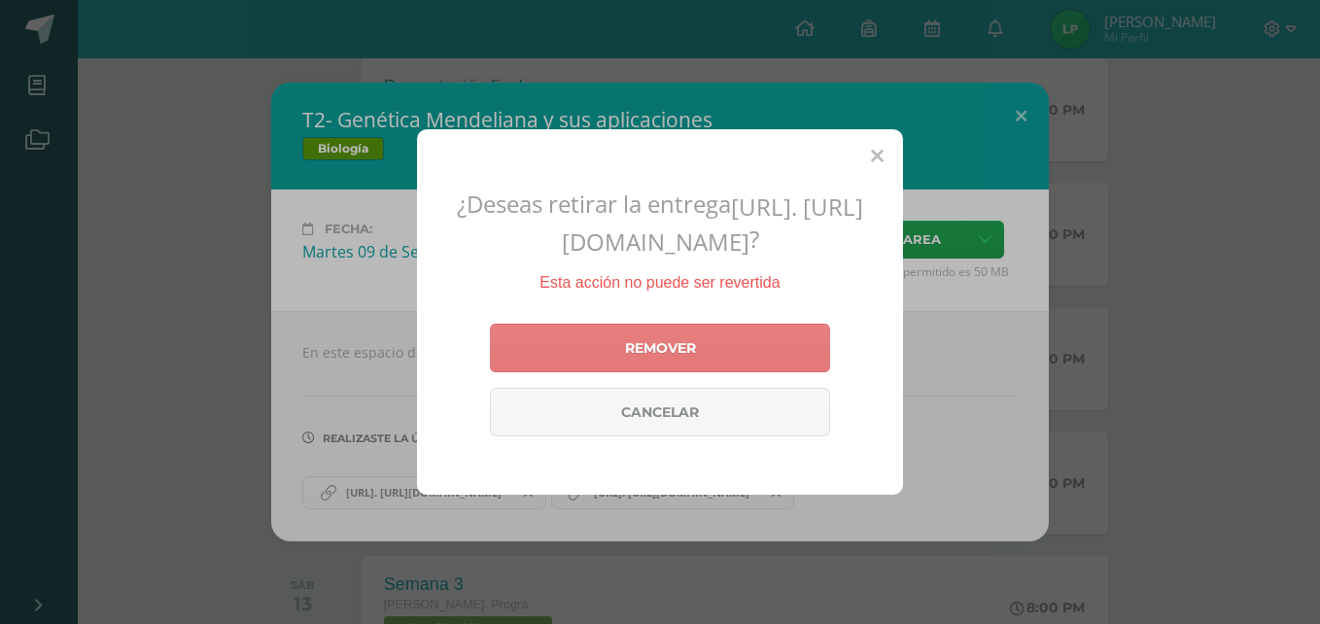
click at [753, 372] on link "Remover" at bounding box center [660, 348] width 340 height 49
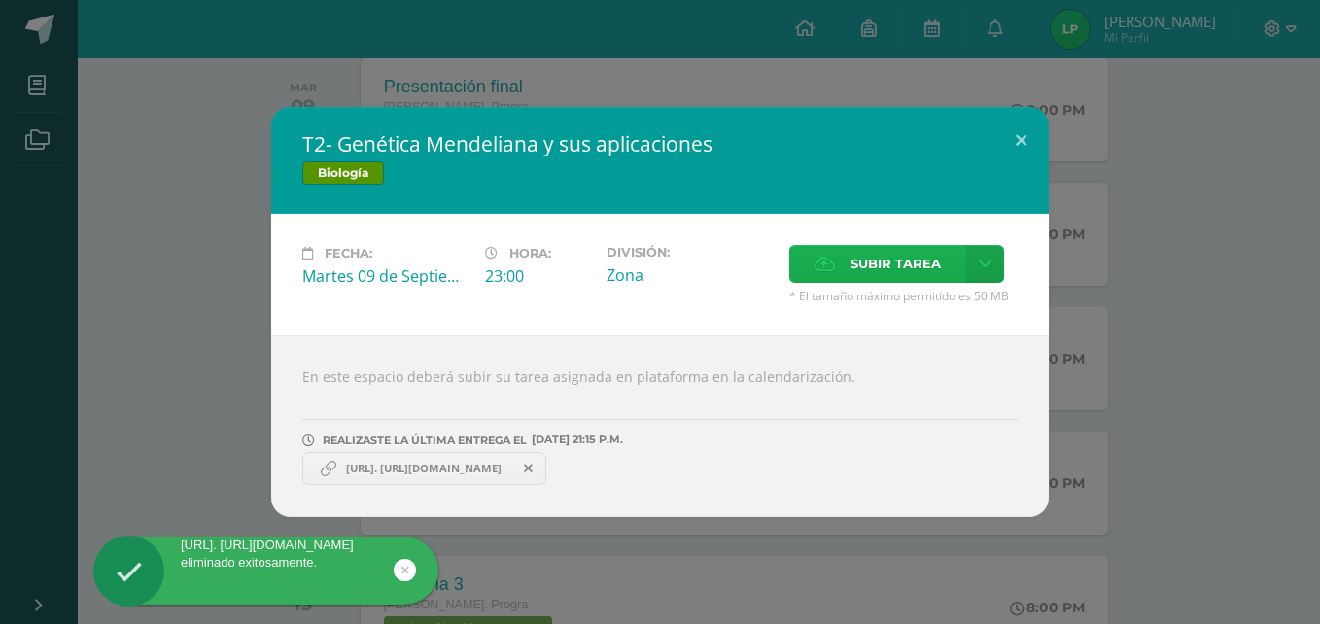
click at [939, 250] on label "Subir tarea" at bounding box center [877, 264] width 177 height 38
click at [0, 0] on input "Subir tarea" at bounding box center [0, 0] width 0 height 0
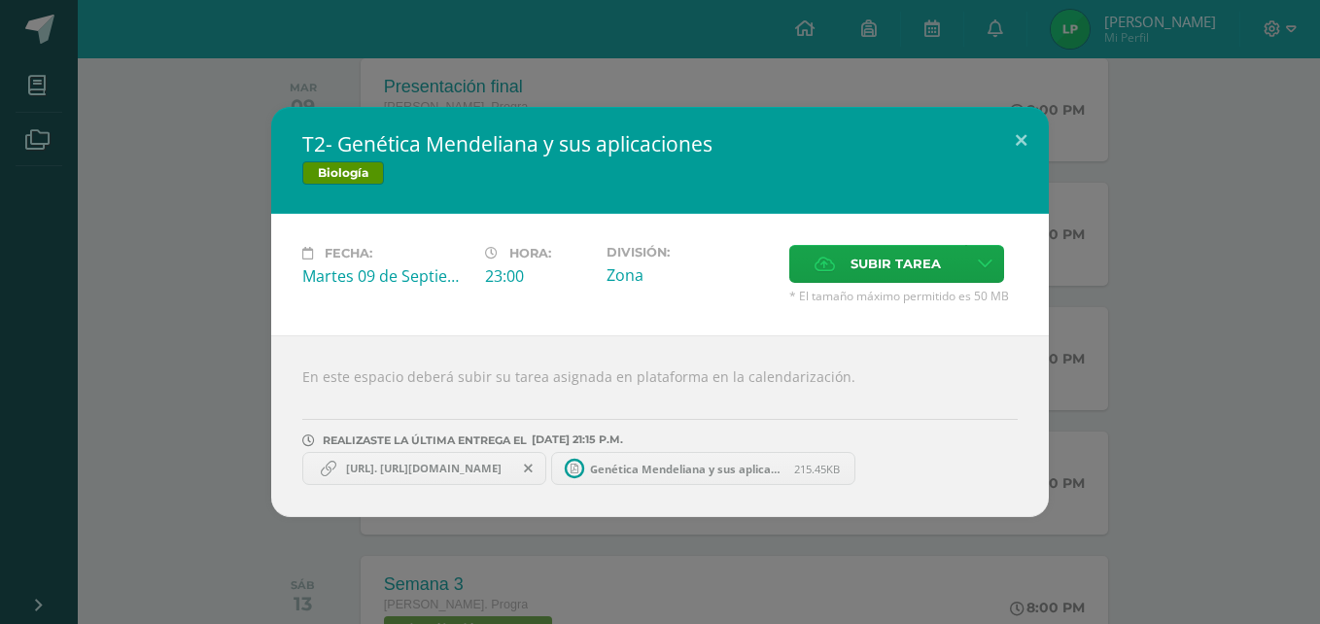
click at [667, 470] on span "Genética Mendeliana y sus aplicaciones.pdf" at bounding box center [687, 469] width 214 height 15
click at [898, 257] on span "Subir tarea" at bounding box center [896, 264] width 90 height 36
click at [0, 0] on input "Subir tarea" at bounding box center [0, 0] width 0 height 0
click at [903, 272] on span "Subir tarea" at bounding box center [896, 264] width 90 height 36
click at [0, 0] on input "Subir tarea" at bounding box center [0, 0] width 0 height 0
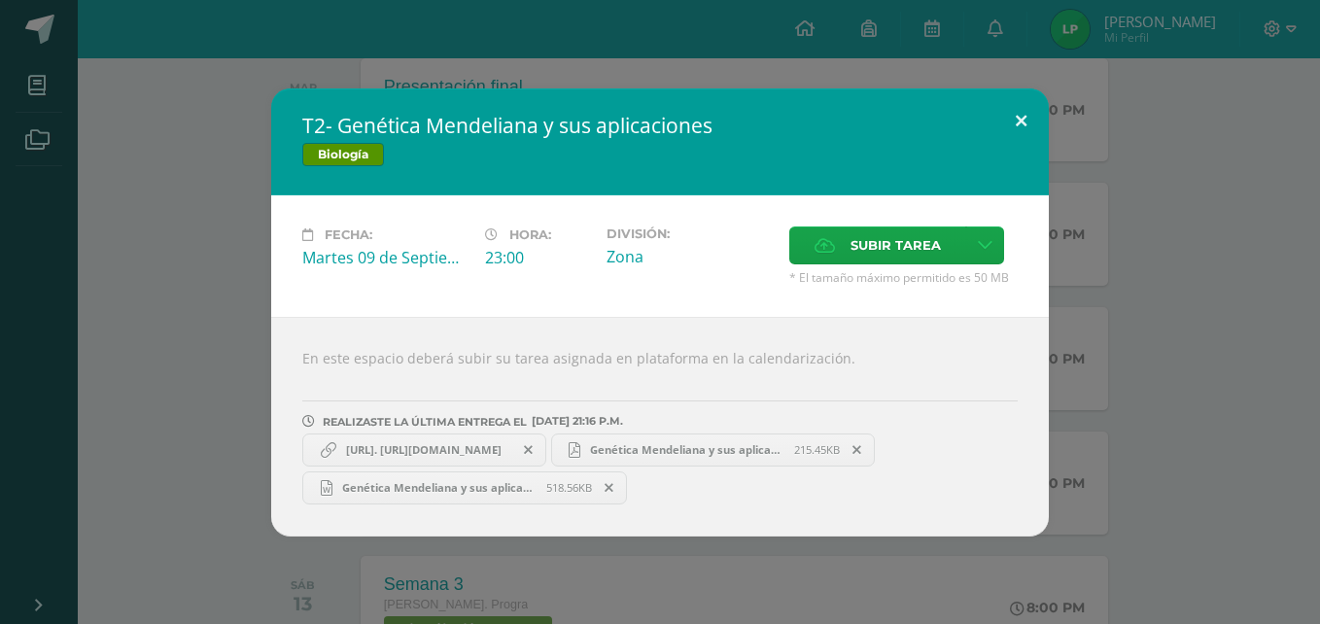
click at [1030, 111] on button at bounding box center [1021, 121] width 55 height 66
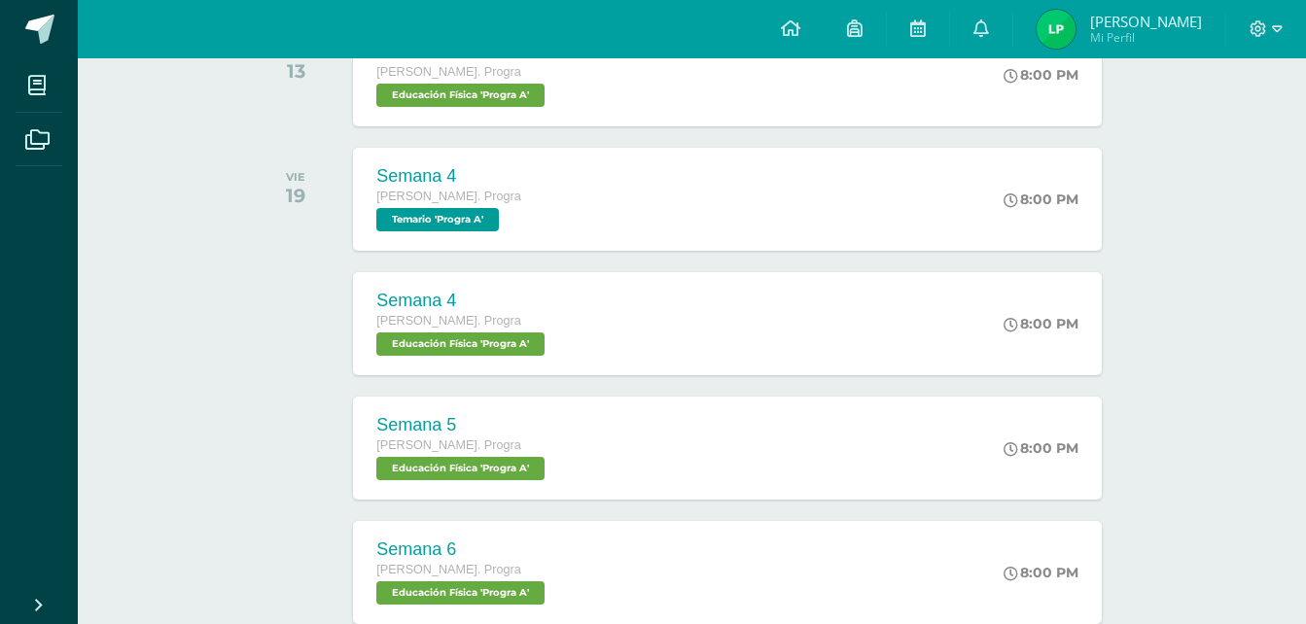
scroll to position [855, 0]
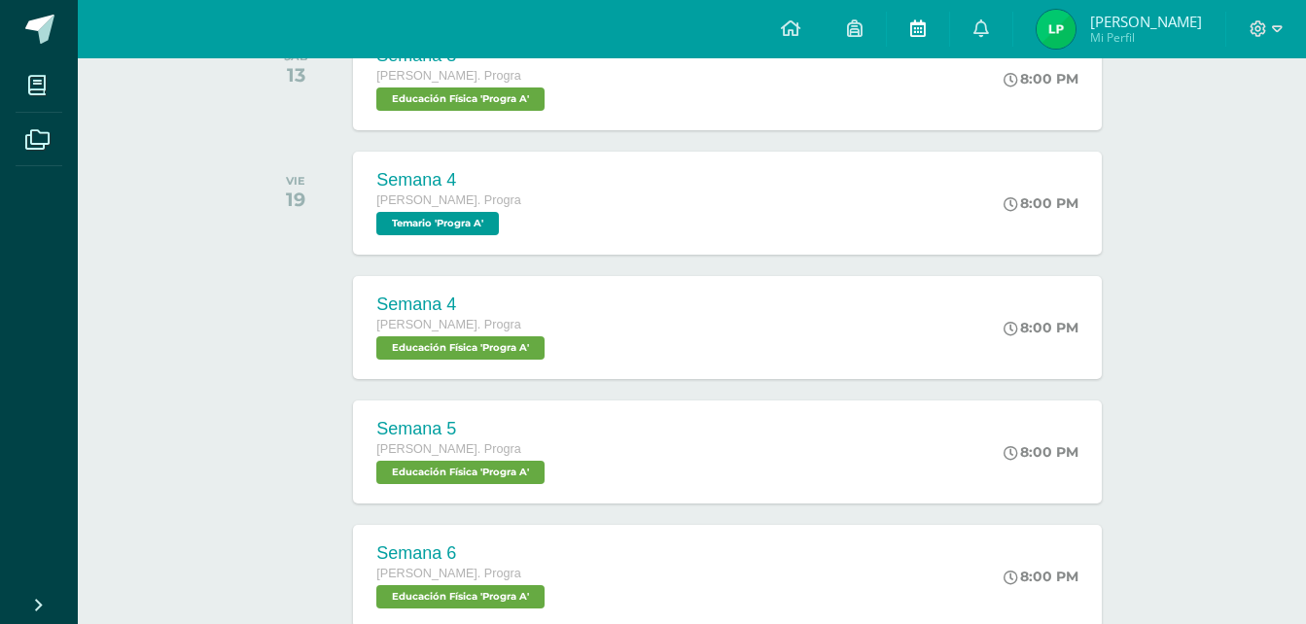
click at [918, 37] on span at bounding box center [918, 28] width 16 height 21
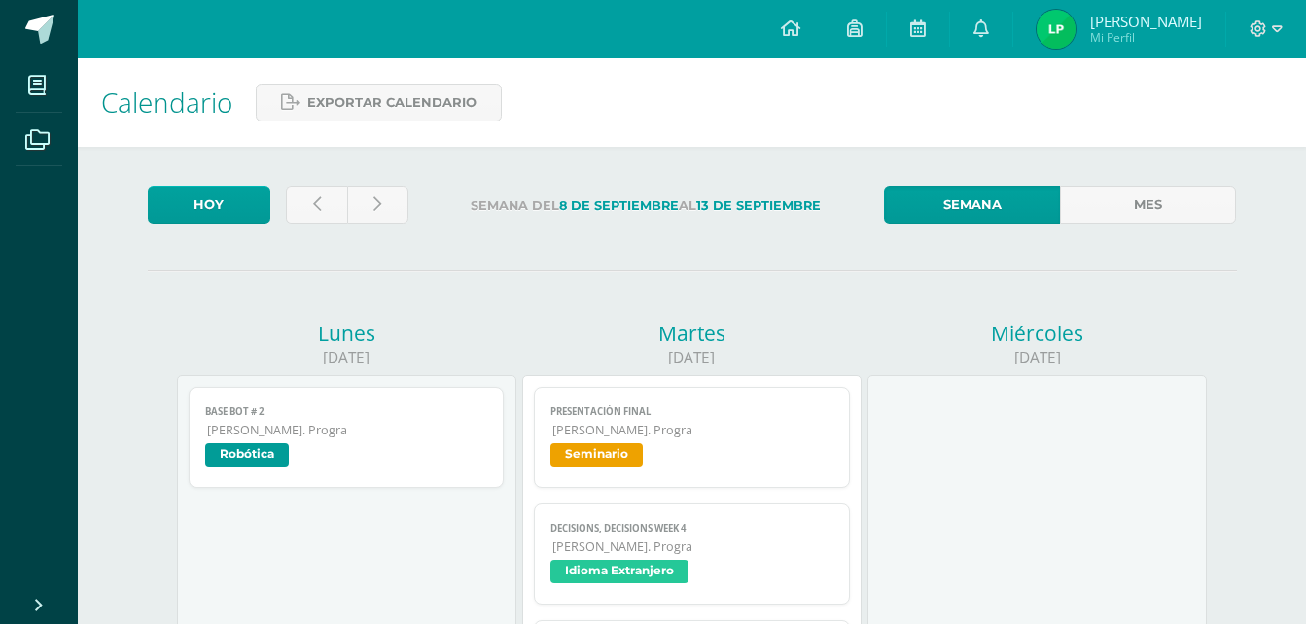
scroll to position [24, 0]
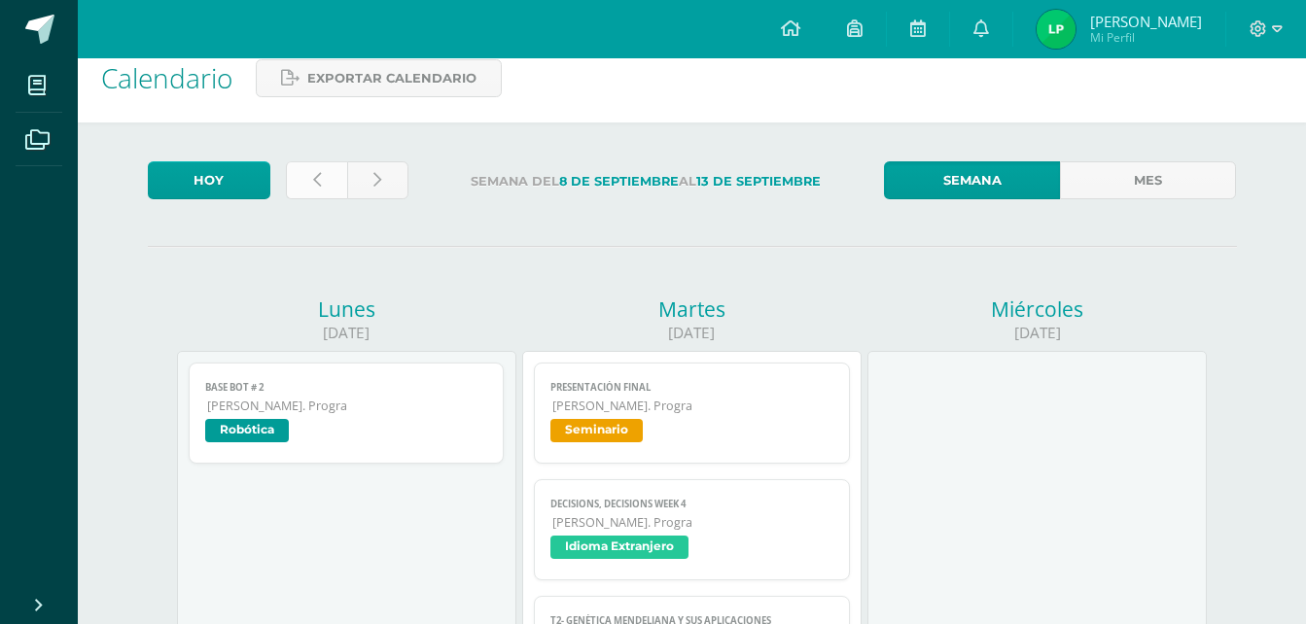
click at [313, 183] on icon at bounding box center [317, 180] width 8 height 17
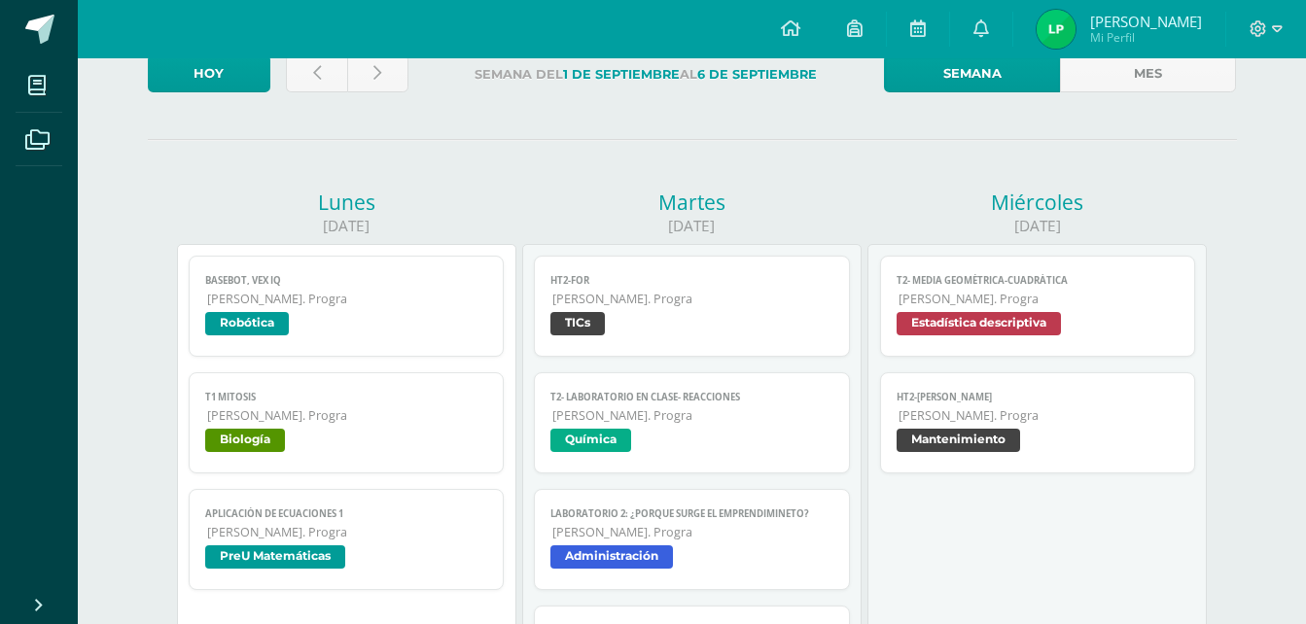
scroll to position [130, 0]
click at [984, 318] on span "Estadística descriptiva" at bounding box center [978, 324] width 164 height 23
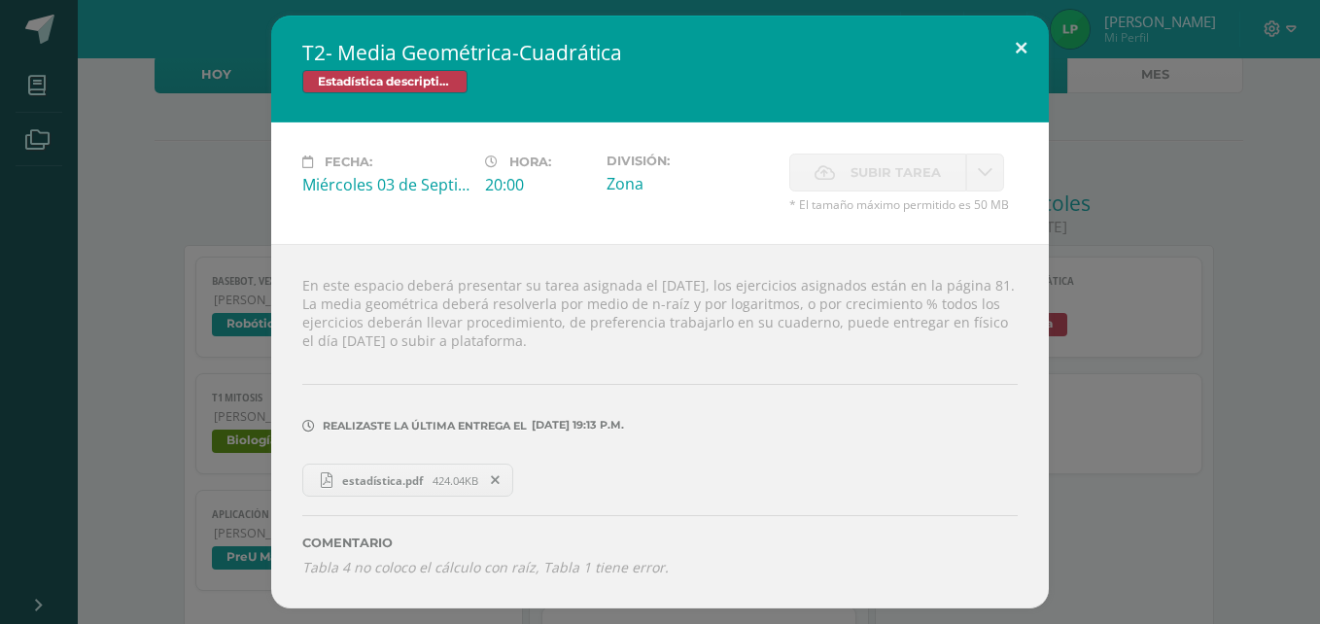
click at [1018, 37] on button at bounding box center [1021, 49] width 55 height 66
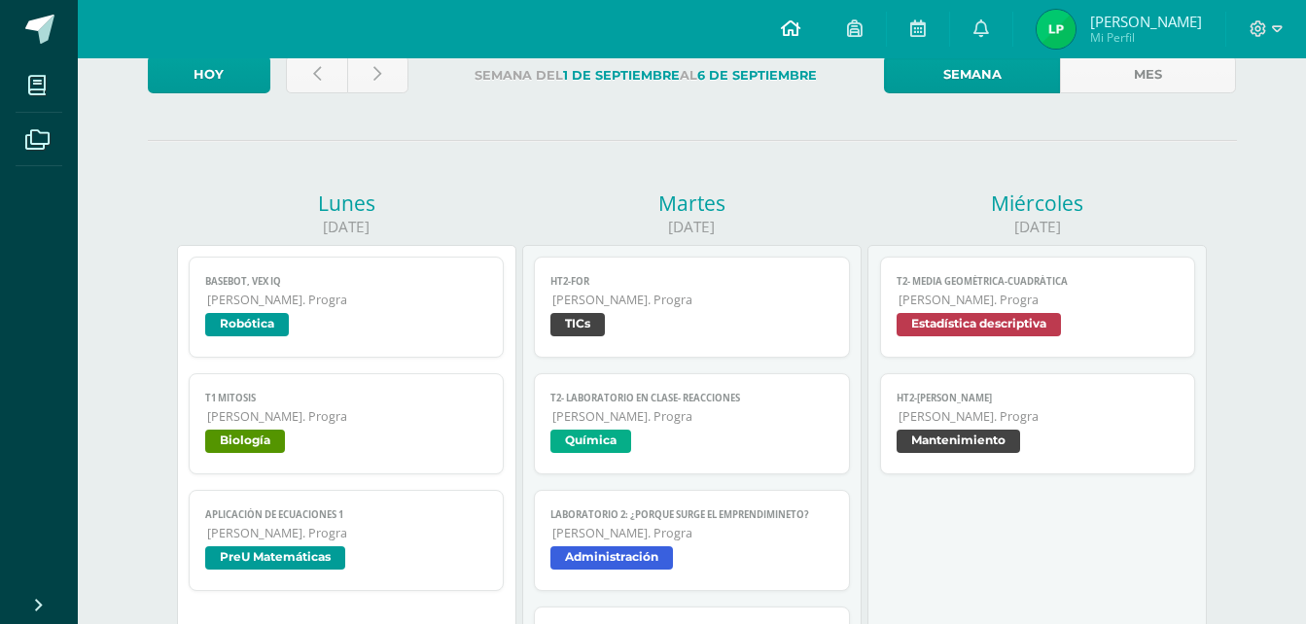
click at [798, 30] on icon at bounding box center [790, 27] width 19 height 17
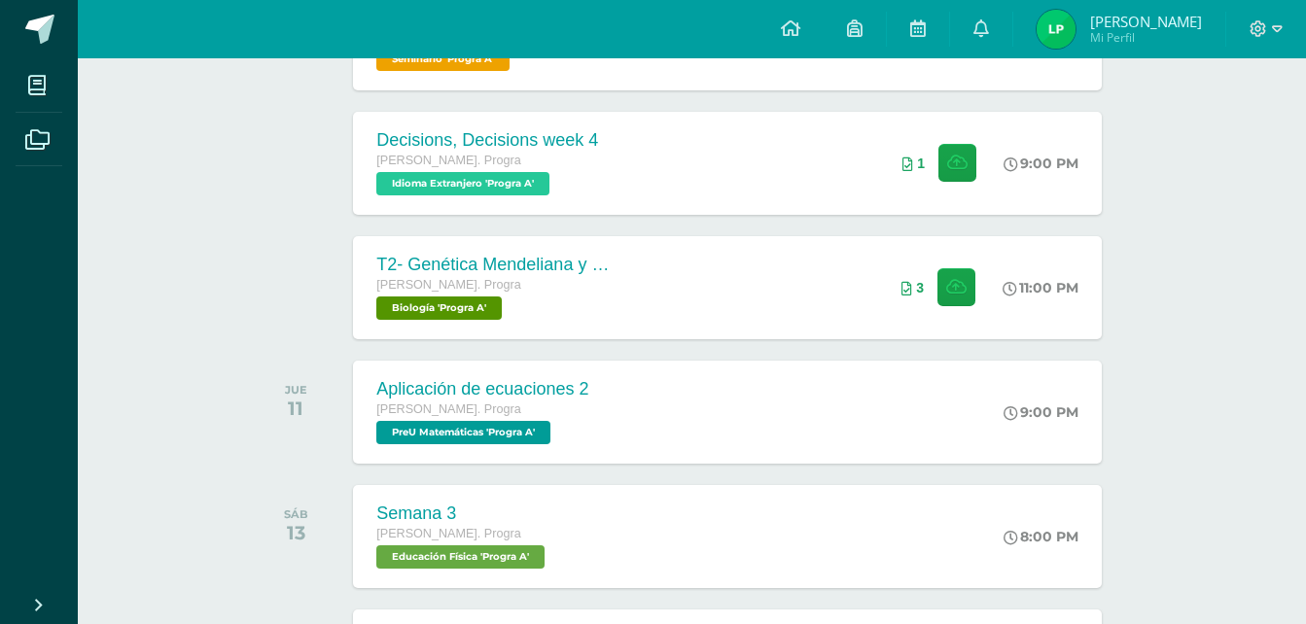
scroll to position [398, 0]
